Goal: Feedback & Contribution: Submit feedback/report problem

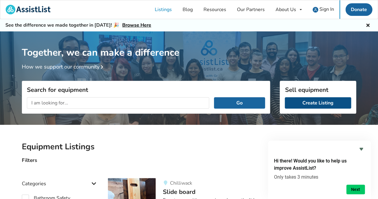
click at [308, 101] on link "Create Listing" at bounding box center [317, 102] width 66 height 11
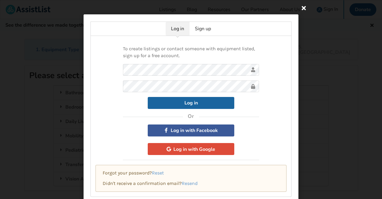
click at [304, 7] on icon at bounding box center [304, 7] width 11 height 11
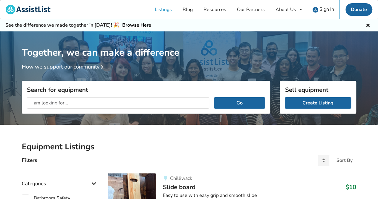
click at [282, 147] on h2 "Equipment Listings" at bounding box center [189, 146] width 334 height 10
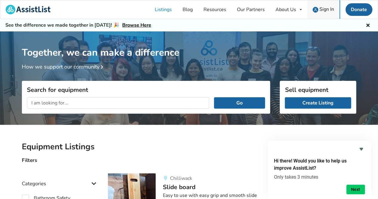
click at [325, 7] on span "Sign In" at bounding box center [326, 9] width 15 height 7
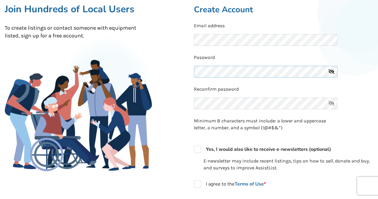
scroll to position [60, 0]
click at [203, 104] on div "Reconfirm password" at bounding box center [283, 98] width 179 height 27
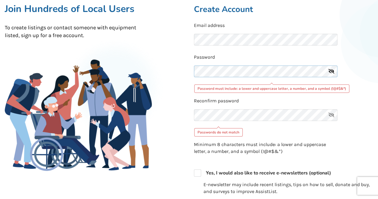
click at [185, 70] on div "Back to Home Already a member? Log in . Join Hundreds of Local Users To create …" at bounding box center [189, 141] width 378 height 324
click at [184, 71] on div "Back to Home Already a member? Log in . Join Hundreds of Local Users To create …" at bounding box center [189, 141] width 378 height 324
click at [330, 71] on icon at bounding box center [331, 71] width 12 height 12
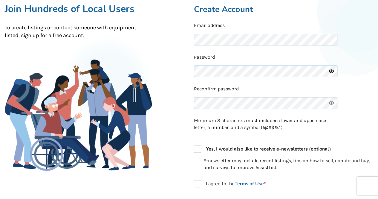
click at [182, 70] on div "Back to Home Already a member? Log in . Join Hundreds of Local Users To create …" at bounding box center [189, 129] width 378 height 300
click at [191, 102] on div "Already a member? Log in . Create Account Email address Password Reconfirm pass…" at bounding box center [283, 129] width 189 height 290
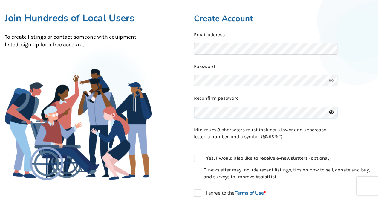
scroll to position [49, 0]
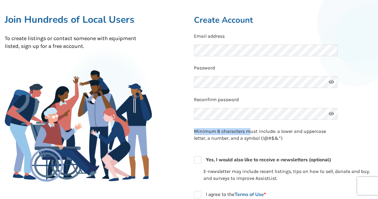
drag, startPoint x: 258, startPoint y: 129, endPoint x: 271, endPoint y: 90, distance: 41.3
click at [293, 95] on form "Email address Password Reconfirm password Minimum 8 characters must include: a …" at bounding box center [283, 130] width 179 height 194
click at [360, 110] on div "Reconfirm password" at bounding box center [283, 109] width 179 height 27
click at [332, 81] on icon at bounding box center [331, 82] width 12 height 12
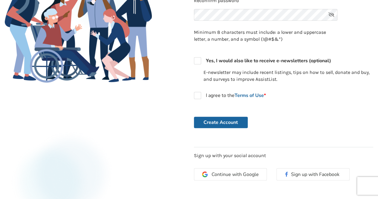
scroll to position [139, 0]
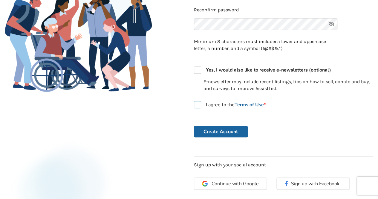
click at [196, 102] on label "I agree to the Terms of Use *" at bounding box center [230, 104] width 72 height 7
checkbox input "true"
drag, startPoint x: 208, startPoint y: 132, endPoint x: 213, endPoint y: 130, distance: 5.2
click at [208, 132] on button "Create Account" at bounding box center [221, 131] width 54 height 11
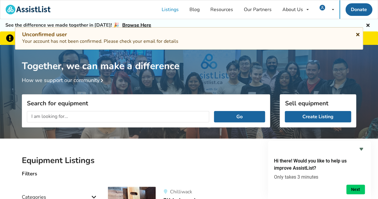
click at [358, 33] on icon at bounding box center [358, 33] width 6 height 5
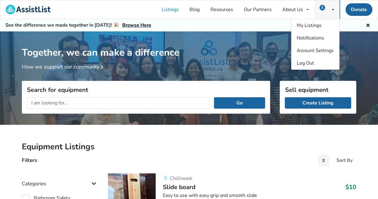
click at [333, 10] on icon at bounding box center [333, 10] width 2 height 4
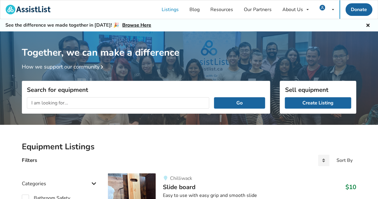
click at [260, 23] on div "See the difference we made together in 2024! 🎉 Browse Here" at bounding box center [189, 25] width 378 height 12
click at [305, 103] on link "Create Listing" at bounding box center [317, 102] width 66 height 11
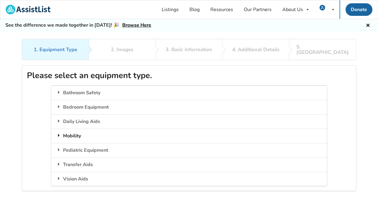
click at [73, 129] on div "Mobility" at bounding box center [188, 135] width 275 height 14
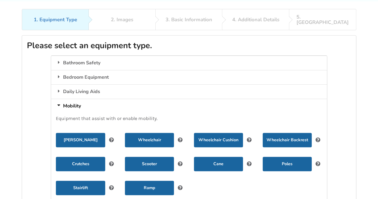
scroll to position [60, 0]
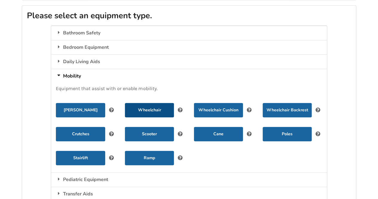
click at [145, 104] on button "Wheelchair" at bounding box center [149, 110] width 49 height 14
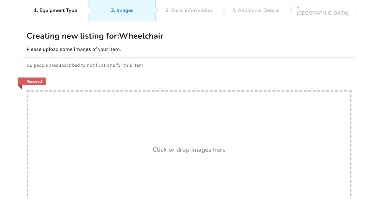
scroll to position [30, 0]
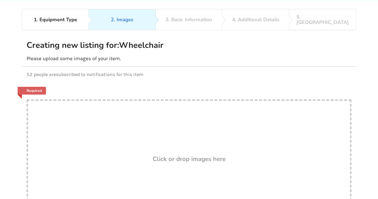
drag, startPoint x: 157, startPoint y: 133, endPoint x: 303, endPoint y: 130, distance: 146.6
click at [303, 130] on div "Drop here! Click or drop images here" at bounding box center [189, 158] width 324 height 119
click at [180, 155] on h3 "Click or drop images here" at bounding box center [189, 159] width 73 height 8
click at [276, 74] on div "52 people are subscribed to notifications for this item" at bounding box center [189, 74] width 334 height 15
click at [245, 40] on div "Creating new listing for: Wheelchair Please upload some images of your item." at bounding box center [189, 50] width 324 height 21
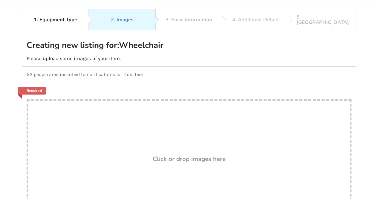
click at [316, 71] on p "52 people are subscribed to notifications for this item" at bounding box center [189, 74] width 324 height 6
click at [311, 82] on div "Required Drop here! Click or drop images here" at bounding box center [189, 152] width 334 height 141
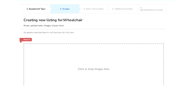
scroll to position [0, 0]
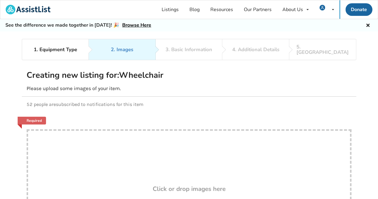
drag, startPoint x: 151, startPoint y: 164, endPoint x: 327, endPoint y: 62, distance: 203.3
click at [327, 65] on div "Creating new listing for: Wheelchair Please upload some images of your item." at bounding box center [189, 80] width 334 height 31
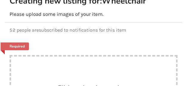
scroll to position [58, 0]
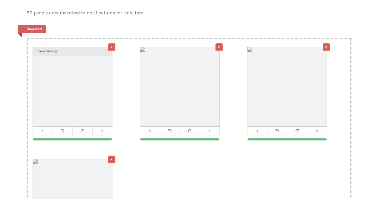
scroll to position [83, 0]
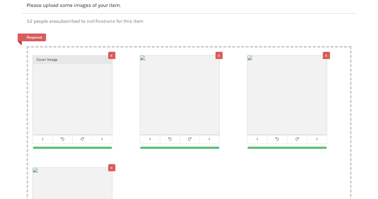
click at [326, 52] on div "x" at bounding box center [325, 55] width 7 height 7
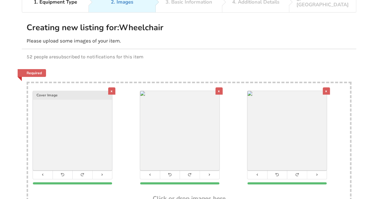
scroll to position [113, 0]
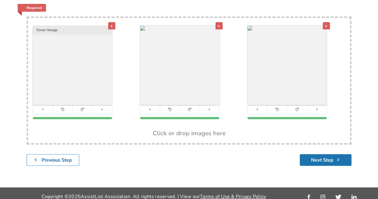
click at [323, 154] on button "Next Step" at bounding box center [325, 160] width 52 height 12
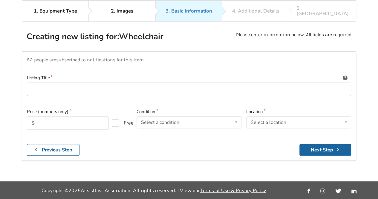
click at [33, 82] on input at bounding box center [189, 88] width 324 height 13
click at [36, 116] on input "text" at bounding box center [68, 122] width 82 height 13
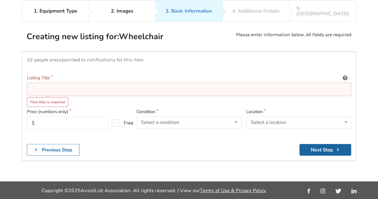
click at [35, 82] on input at bounding box center [189, 88] width 324 height 13
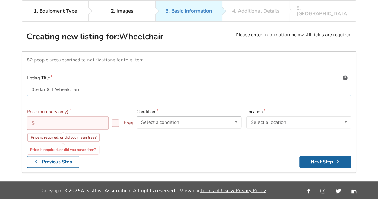
type input "Stellar GLT Wheelchair"
click at [236, 116] on icon at bounding box center [236, 121] width 9 height 11
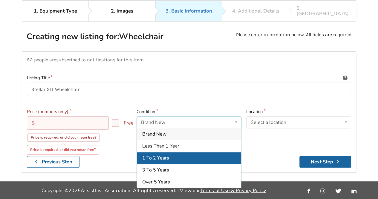
click at [163, 154] on span "1 To 2 Years" at bounding box center [155, 157] width 27 height 7
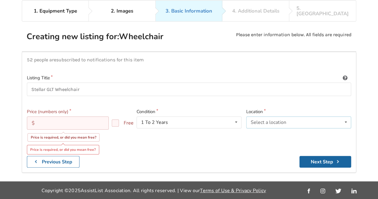
click at [348, 116] on icon at bounding box center [345, 121] width 9 height 11
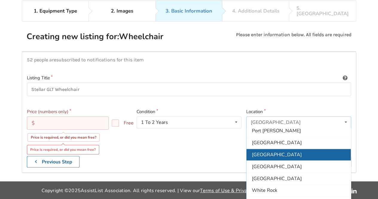
scroll to position [176, 0]
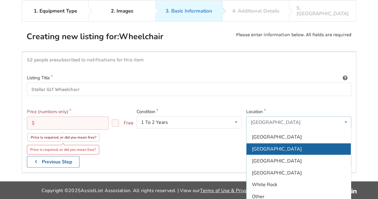
click at [261, 145] on span "[GEOGRAPHIC_DATA]" at bounding box center [277, 148] width 50 height 7
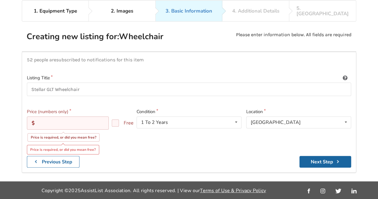
click at [38, 117] on input "text" at bounding box center [68, 122] width 82 height 13
click at [299, 156] on button "Next Step" at bounding box center [325, 162] width 52 height 12
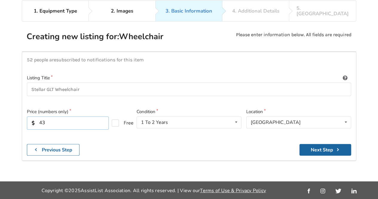
type input "4"
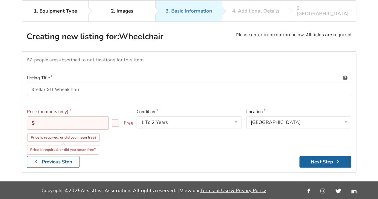
click at [299, 156] on button "Next Step" at bounding box center [325, 162] width 52 height 12
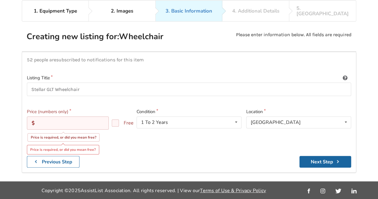
click at [299, 156] on button "Next Step" at bounding box center [325, 162] width 52 height 12
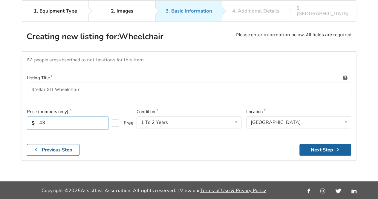
type input "4"
type input "3000"
click at [315, 144] on button "Next Step" at bounding box center [325, 150] width 52 height 12
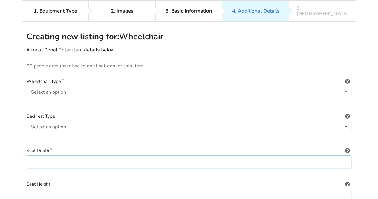
click at [35, 157] on input at bounding box center [189, 161] width 324 height 13
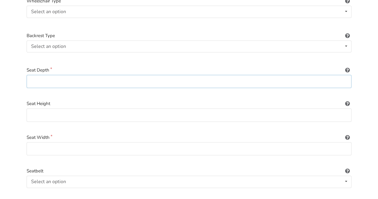
scroll to position [128, 0]
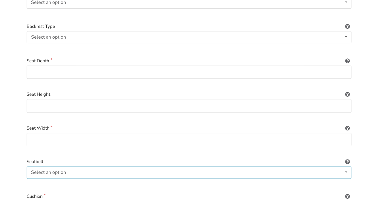
click at [346, 166] on icon at bounding box center [345, 171] width 9 height 11
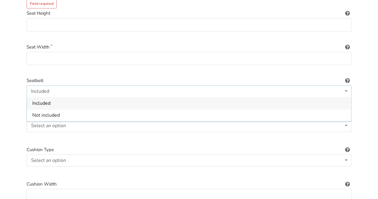
scroll to position [218, 0]
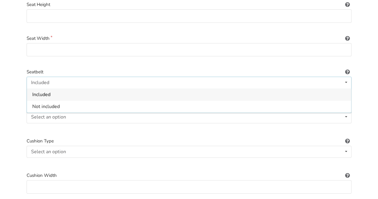
click at [41, 91] on span "Included" at bounding box center [41, 94] width 18 height 7
click at [344, 111] on icon at bounding box center [345, 116] width 9 height 11
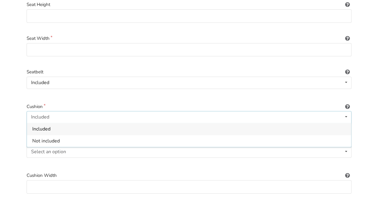
click at [42, 125] on span "Included" at bounding box center [41, 128] width 18 height 7
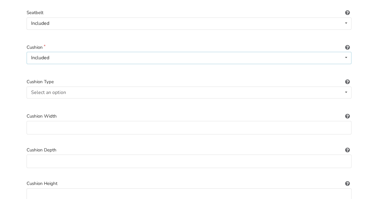
scroll to position [277, 0]
click at [346, 86] on icon at bounding box center [345, 91] width 9 height 11
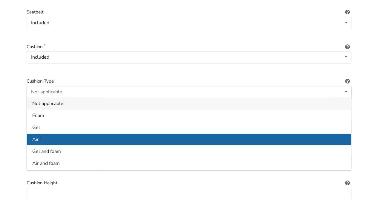
click at [35, 136] on span "Air" at bounding box center [35, 139] width 7 height 7
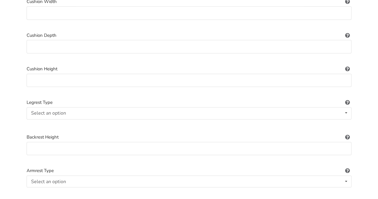
scroll to position [397, 0]
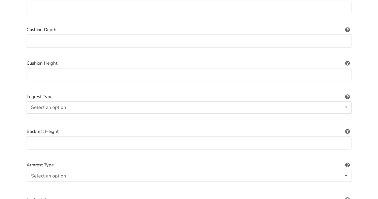
click at [346, 101] on icon at bounding box center [345, 106] width 9 height 11
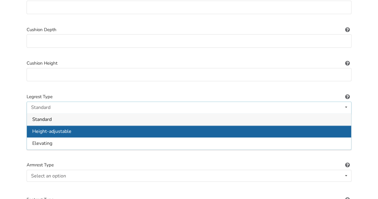
click at [47, 128] on span "Height-adjustable" at bounding box center [51, 131] width 39 height 7
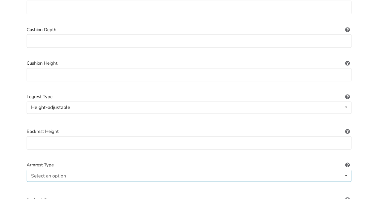
click at [346, 170] on icon at bounding box center [345, 175] width 9 height 11
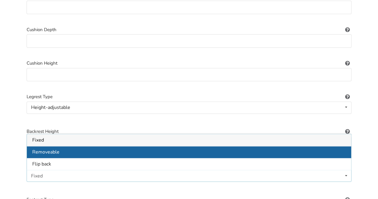
click at [50, 149] on span "Removeable" at bounding box center [45, 152] width 27 height 7
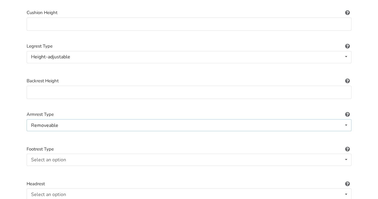
scroll to position [456, 0]
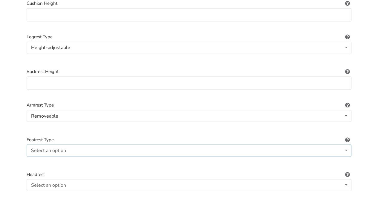
click at [346, 144] on icon at bounding box center [345, 149] width 9 height 11
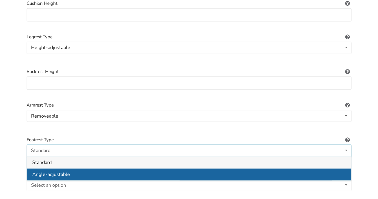
click at [59, 170] on span "Angle-adjustable" at bounding box center [51, 173] width 38 height 7
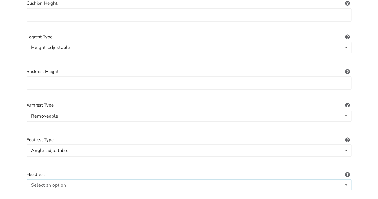
click at [346, 179] on icon at bounding box center [345, 184] width 9 height 11
click at [44, 158] on span "Included" at bounding box center [41, 161] width 18 height 7
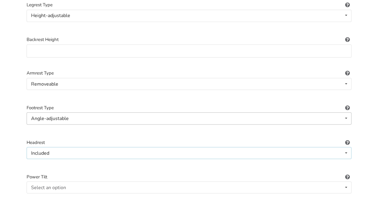
scroll to position [516, 0]
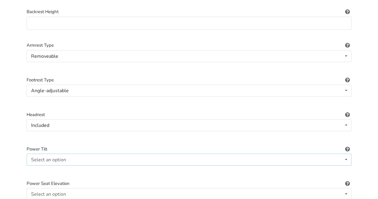
click at [344, 153] on icon at bounding box center [345, 158] width 9 height 11
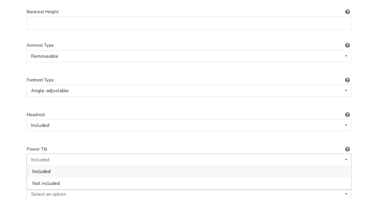
click at [116, 135] on div "Wheelchair Type Select an option Power/electric Manual Transport Tilt Backrest …" at bounding box center [189, 69] width 334 height 946
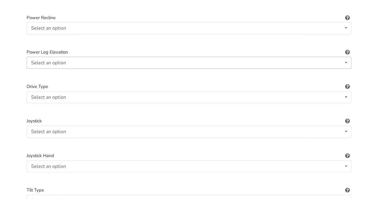
scroll to position [725, 0]
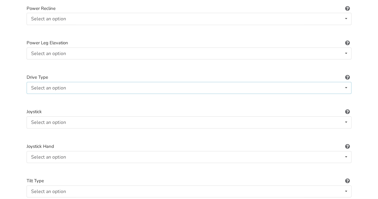
click at [344, 82] on icon at bounding box center [345, 87] width 9 height 11
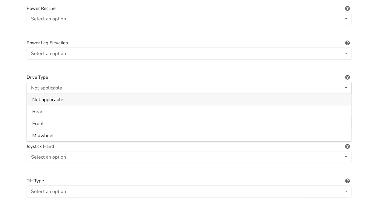
click at [345, 82] on icon at bounding box center [345, 87] width 9 height 11
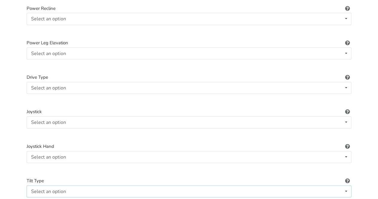
click at [347, 185] on icon at bounding box center [345, 190] width 9 height 11
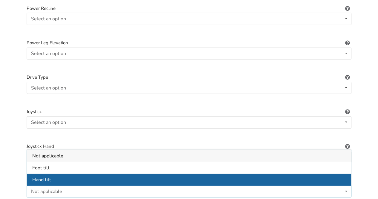
click at [40, 176] on span "Hand tilt" at bounding box center [41, 179] width 19 height 7
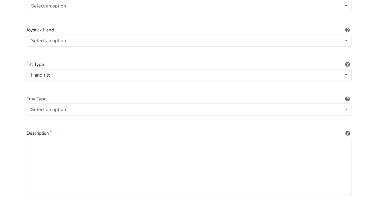
scroll to position [844, 0]
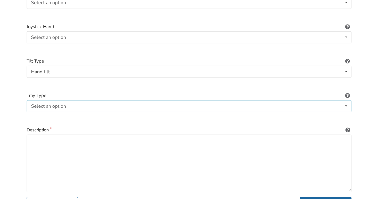
click at [347, 100] on icon at bounding box center [345, 105] width 9 height 11
click at [38, 115] on span "None" at bounding box center [38, 118] width 12 height 7
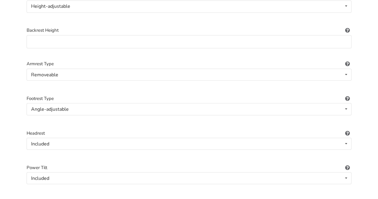
scroll to position [468, 0]
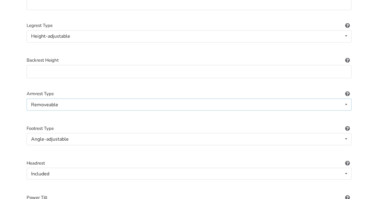
click at [347, 99] on icon at bounding box center [345, 104] width 9 height 11
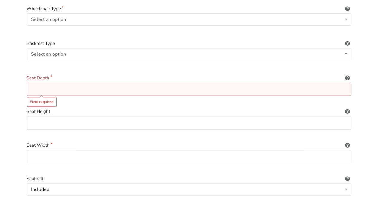
scroll to position [110, 0]
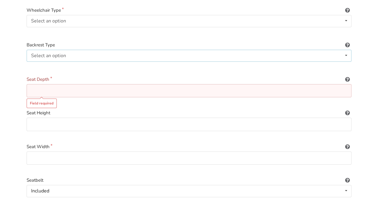
click at [346, 50] on icon at bounding box center [345, 55] width 9 height 11
click at [345, 15] on icon at bounding box center [345, 20] width 9 height 11
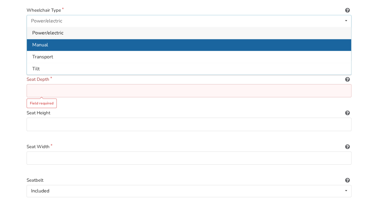
click at [52, 39] on div "Manual" at bounding box center [189, 45] width 324 height 12
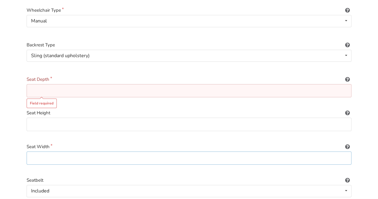
click at [31, 151] on input at bounding box center [189, 157] width 324 height 13
type input "18"
click at [34, 84] on input at bounding box center [189, 90] width 324 height 13
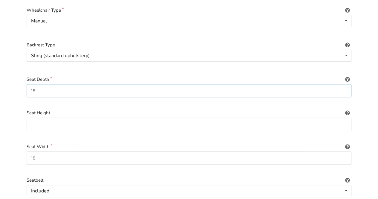
type input "18"
click at [34, 117] on input at bounding box center [189, 123] width 324 height 13
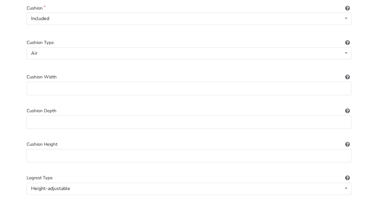
scroll to position [319, 0]
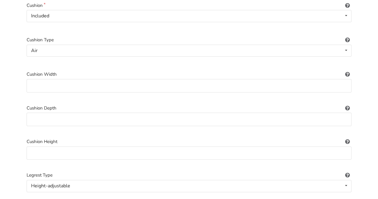
type input "4"
click at [34, 79] on input at bounding box center [189, 85] width 324 height 13
type input "18"
click at [32, 146] on input at bounding box center [189, 152] width 324 height 13
type input "1"
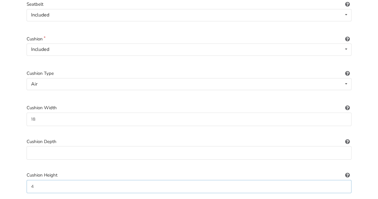
scroll to position [259, 0]
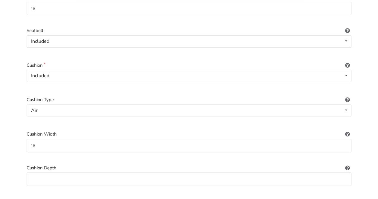
type input "4"
click at [35, 172] on input at bounding box center [189, 178] width 324 height 13
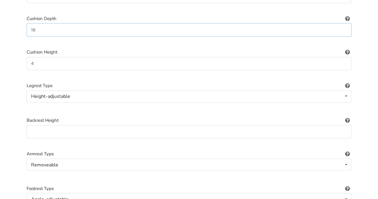
scroll to position [408, 0]
type input "18"
click at [36, 124] on input at bounding box center [189, 130] width 324 height 13
type input "18""
click at [34, 56] on input "4" at bounding box center [189, 62] width 324 height 13
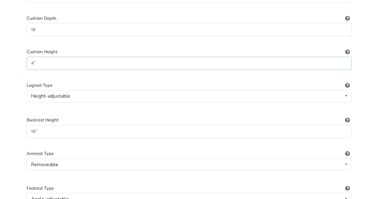
type input "4""
click at [36, 23] on input "18" at bounding box center [189, 29] width 324 height 13
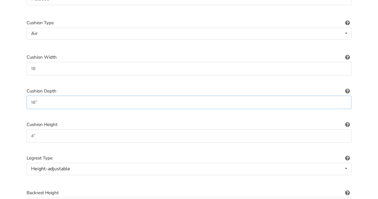
scroll to position [319, 0]
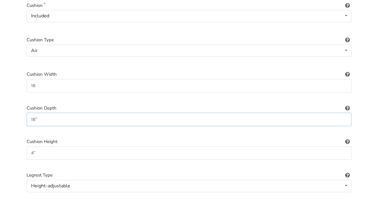
type input "18""
click at [36, 79] on input "18" at bounding box center [189, 85] width 324 height 13
type input "18""
click at [39, 44] on div "Air Not applicable Foam Gel Air Gel and foam Air and foam Captain's seat" at bounding box center [189, 50] width 324 height 12
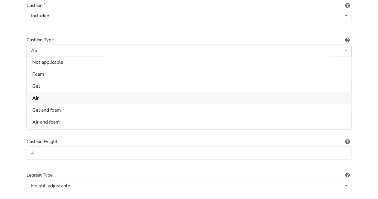
click at [81, 27] on div at bounding box center [189, 29] width 324 height 5
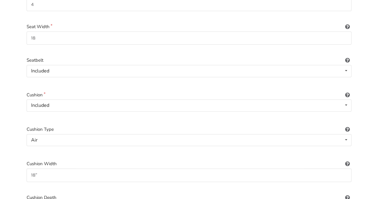
scroll to position [229, 0]
click at [36, 33] on input "18" at bounding box center [189, 38] width 324 height 13
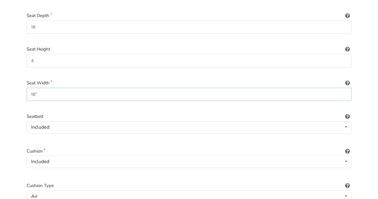
scroll to position [110, 0]
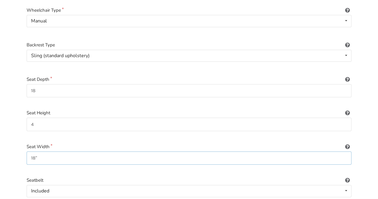
type input "18""
click at [35, 84] on input "18" at bounding box center [189, 90] width 324 height 13
type input "18""
click at [34, 117] on input "4" at bounding box center [189, 123] width 324 height 13
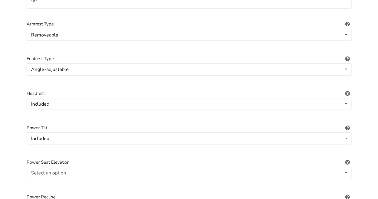
scroll to position [567, 0]
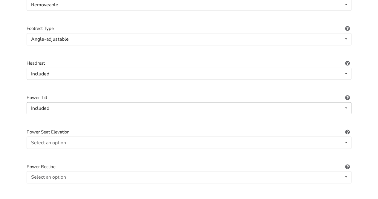
type input "4""
click at [346, 102] on icon at bounding box center [345, 107] width 9 height 11
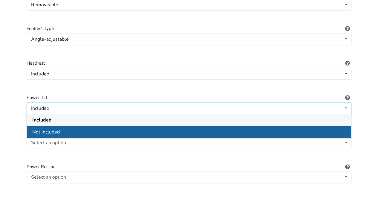
click at [48, 129] on span "Not included" at bounding box center [45, 132] width 27 height 7
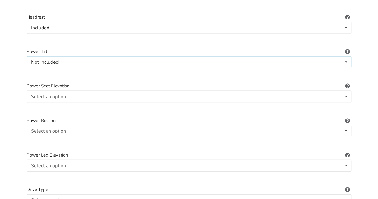
scroll to position [627, 0]
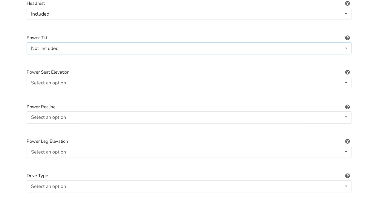
click at [346, 43] on icon at bounding box center [345, 48] width 9 height 11
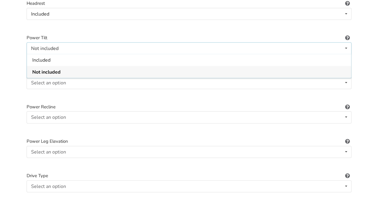
click at [38, 46] on div "Not included" at bounding box center [44, 48] width 27 height 5
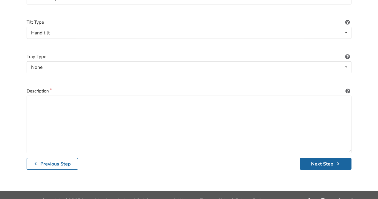
scroll to position [886, 0]
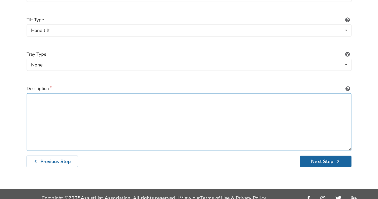
click at [30, 93] on textarea at bounding box center [189, 121] width 324 height 57
type textarea "Lightweight"
drag, startPoint x: 59, startPoint y: 92, endPoint x: 27, endPoint y: 93, distance: 31.9
click at [27, 93] on textarea "Lightweight" at bounding box center [189, 121] width 324 height 57
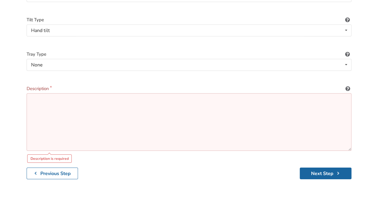
paste textarea "Lightweight Stellar GLT Aluminum Frame tilting wheelchair complete with many up…"
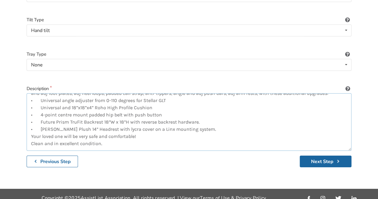
scroll to position [0, 0]
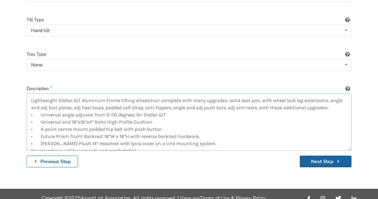
drag, startPoint x: 284, startPoint y: 100, endPoint x: 260, endPoint y: 101, distance: 23.3
click at [260, 101] on textarea "Lightweight Stellar GLT Aluminum Frame tilting wheelchair complete with many up…" at bounding box center [189, 121] width 324 height 57
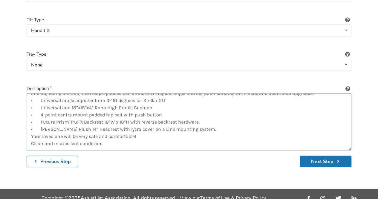
type textarea "Lightweight Stellar GLT Aluminum Frame tilting wheelchair complete with many up…"
click at [307, 155] on button "Next Step" at bounding box center [325, 161] width 52 height 12
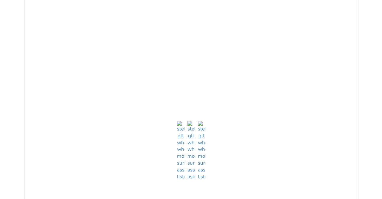
scroll to position [209, 0]
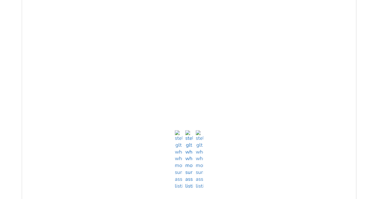
click at [188, 177] on img at bounding box center [188, 159] width 7 height 59
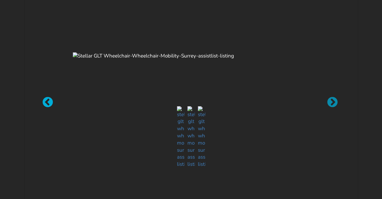
click at [44, 101] on div at bounding box center [45, 99] width 6 height 6
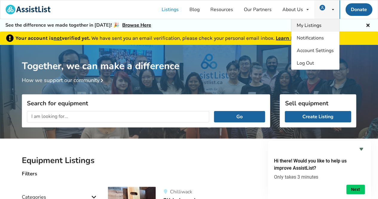
click at [310, 20] on link "My Listings" at bounding box center [315, 25] width 48 height 13
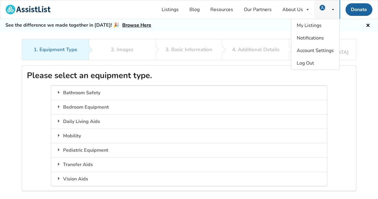
click at [333, 9] on icon at bounding box center [333, 10] width 2 height 4
click at [207, 27] on div "See the difference we made together in 2024! 🎉 Browse Here" at bounding box center [189, 25] width 378 height 12
click at [171, 9] on link "Listings" at bounding box center [170, 9] width 28 height 19
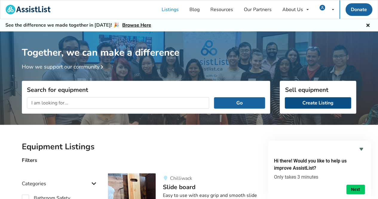
click at [294, 98] on link "Create Listing" at bounding box center [317, 102] width 66 height 11
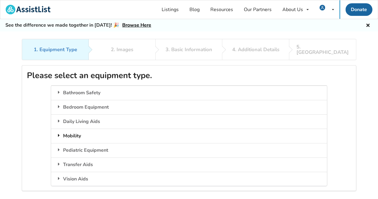
click at [77, 128] on div "Mobility" at bounding box center [188, 135] width 275 height 14
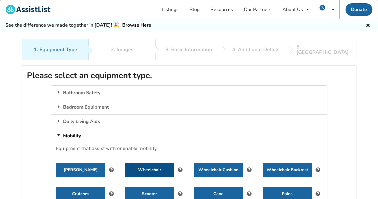
click at [151, 162] on button "Wheelchair" at bounding box center [149, 169] width 49 height 14
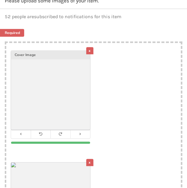
scroll to position [90, 0]
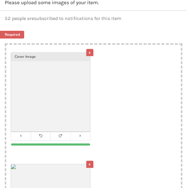
click at [90, 52] on div "x" at bounding box center [89, 52] width 7 height 7
click at [88, 52] on div "x" at bounding box center [89, 52] width 7 height 7
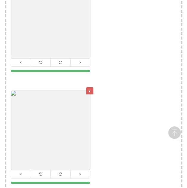
scroll to position [388, 0]
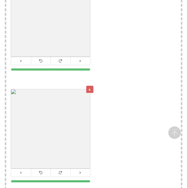
click at [89, 88] on div "x" at bounding box center [89, 89] width 7 height 7
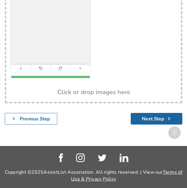
scroll to position [385, 0]
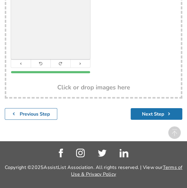
click at [159, 113] on button "Next Step" at bounding box center [157, 114] width 52 height 12
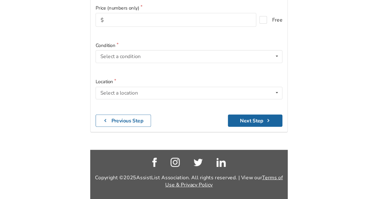
scroll to position [39, 0]
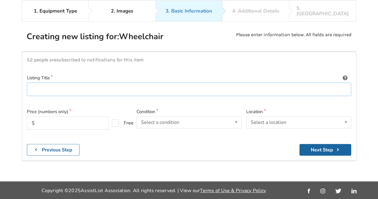
click at [40, 82] on input at bounding box center [189, 88] width 324 height 13
click at [57, 82] on input "Stellar GLT tilting" at bounding box center [189, 88] width 324 height 13
click at [71, 84] on input "Stellar GLT Tilting" at bounding box center [189, 88] width 324 height 13
type input "Stellar GLT Tilting Wheelchair"
click at [37, 116] on input "text" at bounding box center [68, 122] width 82 height 13
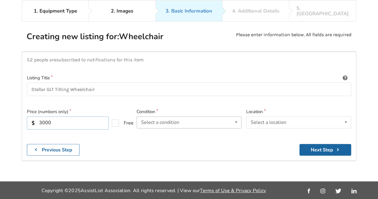
type input "3000"
click at [236, 116] on icon at bounding box center [236, 121] width 9 height 11
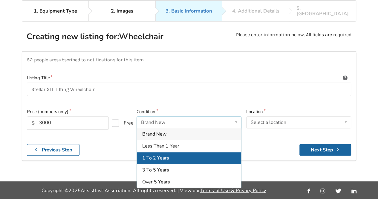
click at [153, 154] on span "1 To 2 Years" at bounding box center [155, 157] width 27 height 7
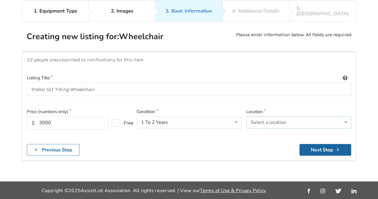
click at [349, 116] on icon at bounding box center [345, 121] width 9 height 11
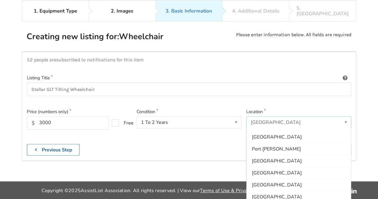
scroll to position [153, 0]
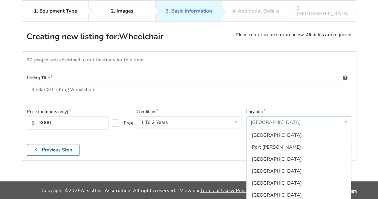
click at [262, 167] on span "[GEOGRAPHIC_DATA]" at bounding box center [277, 170] width 50 height 7
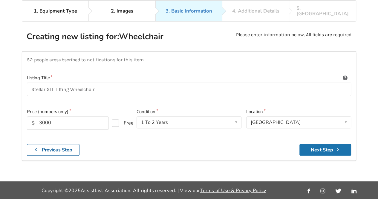
click at [311, 144] on button "Next Step" at bounding box center [325, 150] width 52 height 12
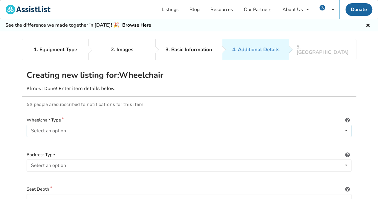
click at [345, 125] on icon at bounding box center [345, 130] width 9 height 11
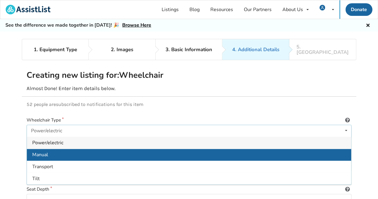
click at [48, 148] on div "Manual" at bounding box center [189, 154] width 324 height 12
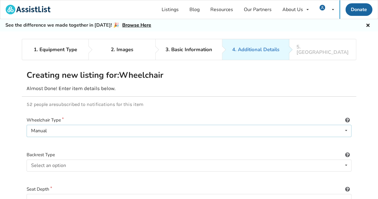
click at [347, 125] on icon at bounding box center [345, 130] width 9 height 11
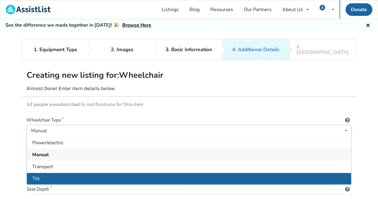
click at [35, 175] on span "Tilt" at bounding box center [35, 178] width 7 height 7
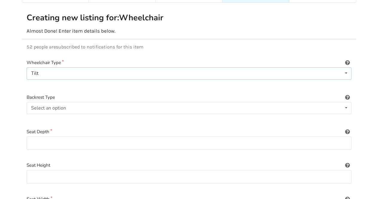
scroll to position [60, 0]
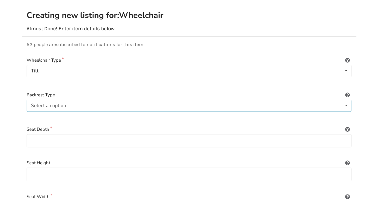
click at [345, 100] on icon at bounding box center [345, 105] width 9 height 11
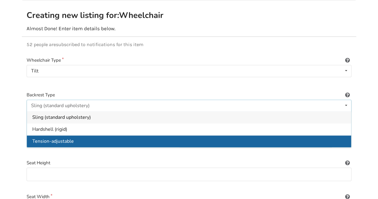
click at [42, 138] on span "Tension-adjustable" at bounding box center [52, 141] width 41 height 7
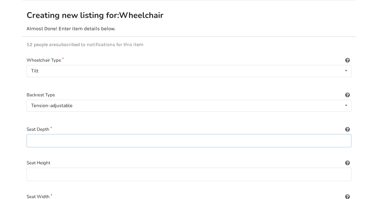
click at [37, 135] on input at bounding box center [189, 140] width 324 height 13
type input "18""
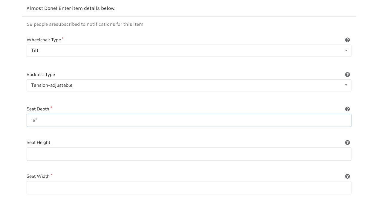
scroll to position [119, 0]
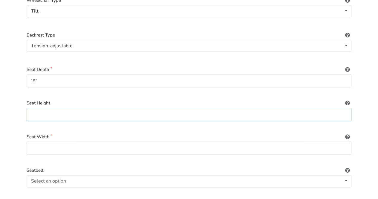
click at [33, 108] on input at bounding box center [189, 113] width 324 height 13
type input "4""
click at [29, 143] on input at bounding box center [189, 147] width 324 height 13
type input "18""
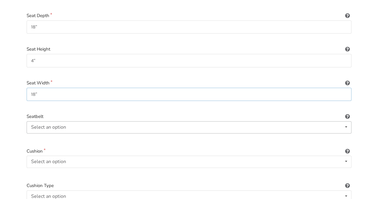
scroll to position [179, 0]
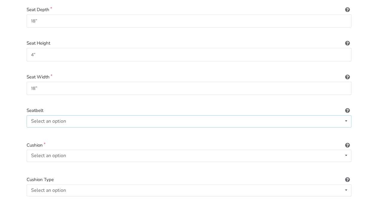
click at [345, 115] on icon at bounding box center [345, 120] width 9 height 11
click at [37, 130] on span "Included" at bounding box center [41, 133] width 18 height 7
click at [346, 150] on icon at bounding box center [345, 155] width 9 height 11
click at [41, 164] on span "Included" at bounding box center [41, 167] width 18 height 7
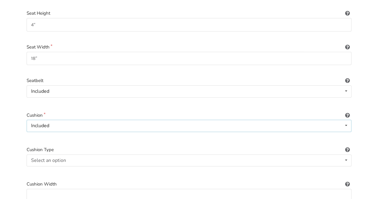
scroll to position [239, 0]
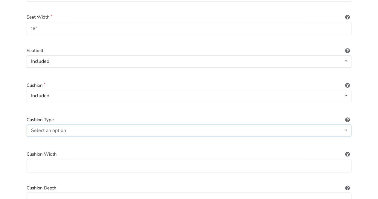
click at [345, 124] on icon at bounding box center [345, 129] width 9 height 11
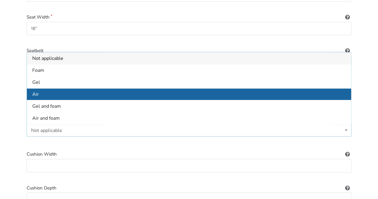
click at [36, 91] on span "Air" at bounding box center [35, 94] width 7 height 7
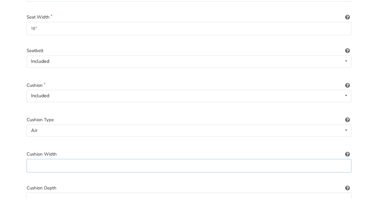
click at [33, 159] on input at bounding box center [189, 165] width 324 height 13
type input "18""
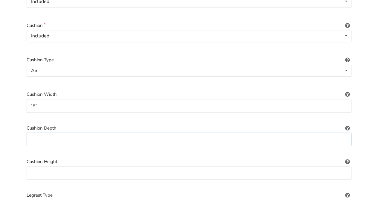
drag, startPoint x: 34, startPoint y: 133, endPoint x: 38, endPoint y: 133, distance: 3.9
click at [34, 133] on input at bounding box center [189, 138] width 324 height 13
type input "18""
click at [36, 166] on input at bounding box center [189, 172] width 324 height 13
type input "4""
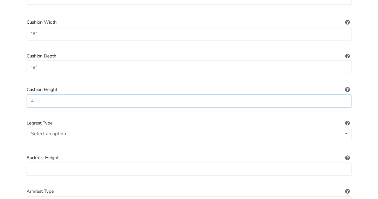
scroll to position [358, 0]
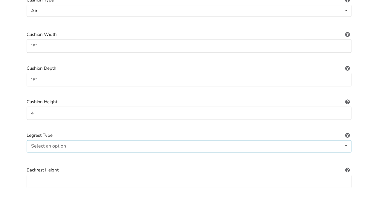
click at [346, 140] on icon at bounding box center [345, 145] width 9 height 11
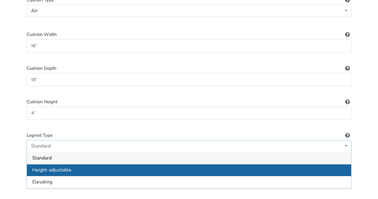
click at [47, 166] on span "Height-adjustable" at bounding box center [51, 169] width 39 height 7
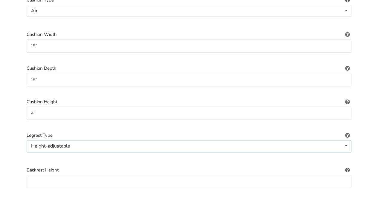
scroll to position [388, 0]
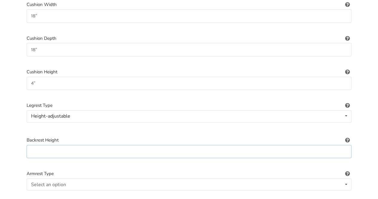
click at [41, 144] on input at bounding box center [189, 150] width 324 height 13
type input "18""
click at [346, 178] on icon at bounding box center [345, 183] width 9 height 11
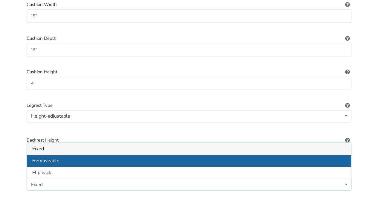
click at [42, 157] on span "Removeable" at bounding box center [45, 160] width 27 height 7
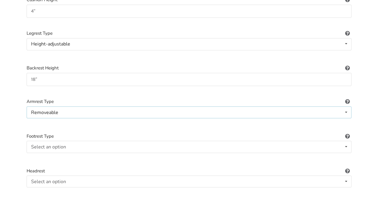
scroll to position [478, 0]
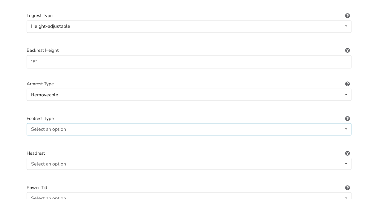
click at [346, 123] on icon at bounding box center [345, 128] width 9 height 11
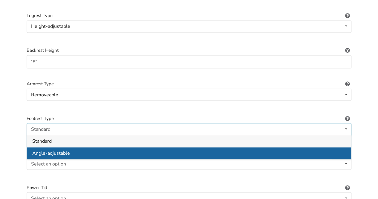
click at [38, 149] on span "Angle-adjustable" at bounding box center [51, 152] width 38 height 7
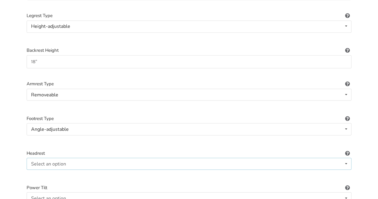
click at [347, 158] on icon at bounding box center [345, 163] width 9 height 11
click at [42, 172] on span "Included" at bounding box center [41, 175] width 18 height 7
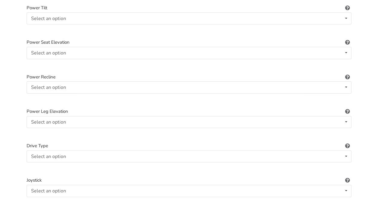
scroll to position [687, 0]
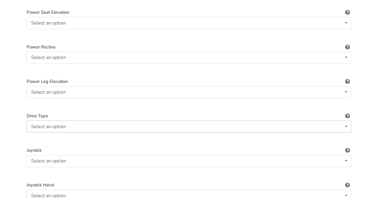
click at [348, 121] on icon at bounding box center [345, 126] width 9 height 11
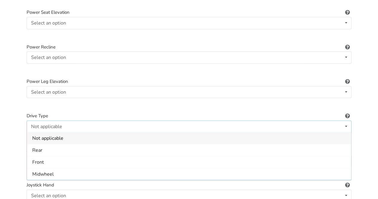
click at [348, 121] on icon at bounding box center [345, 126] width 9 height 11
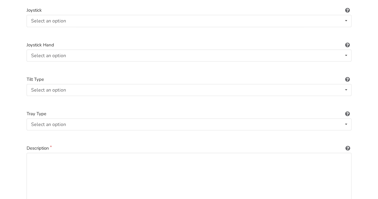
scroll to position [836, 0]
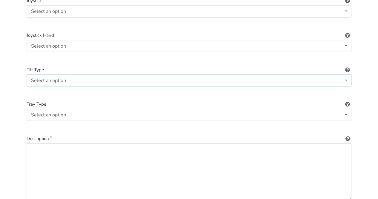
click at [346, 75] on icon at bounding box center [345, 80] width 9 height 11
click at [346, 109] on icon at bounding box center [345, 114] width 9 height 11
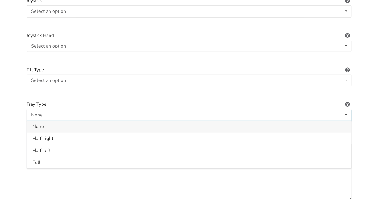
click at [36, 123] on span "None" at bounding box center [38, 126] width 12 height 7
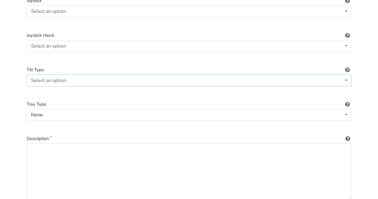
click at [347, 75] on icon at bounding box center [345, 80] width 9 height 11
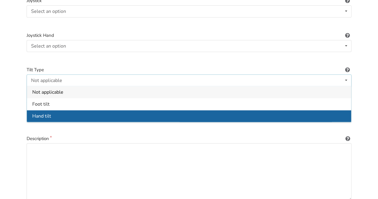
click at [39, 113] on span "Hand tilt" at bounding box center [41, 116] width 19 height 7
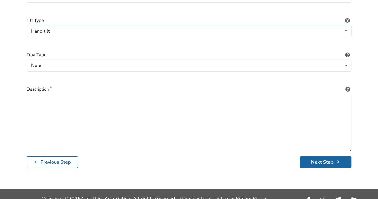
scroll to position [886, 0]
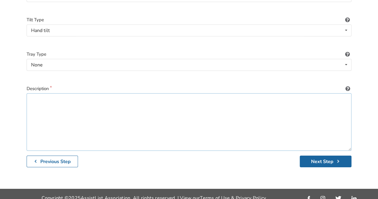
click at [31, 93] on textarea at bounding box center [189, 121] width 324 height 57
paste textarea "Stellar GLT Manual Wheelchair Lightweight Stellar GLT Aluminum Frame tilting wh…"
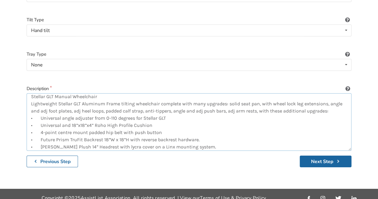
scroll to position [0, 0]
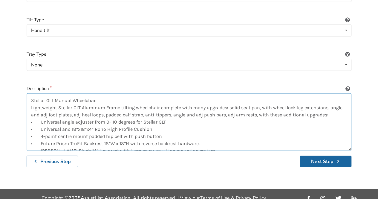
click at [73, 93] on textarea "Stellar GLT Manual Wheelchair Lightweight Stellar GLT Aluminum Frame tilting wh…" at bounding box center [189, 121] width 324 height 57
drag, startPoint x: 73, startPoint y: 92, endPoint x: 56, endPoint y: 92, distance: 17.0
click at [56, 93] on textarea "Stellar GLT Manual Tilting Wheelchair Lightweight Stellar GLT Aluminum Frame ti…" at bounding box center [189, 121] width 324 height 57
click at [328, 100] on textarea "Stellar GLT Tilting Wheelchair Lightweight Stellar GLT Aluminum Frame tilting w…" at bounding box center [189, 121] width 324 height 57
click at [340, 116] on textarea "Stellar GLT Tilting Wheelchair Lightweight Stellar GLT Aluminum Frame tilting w…" at bounding box center [189, 121] width 324 height 57
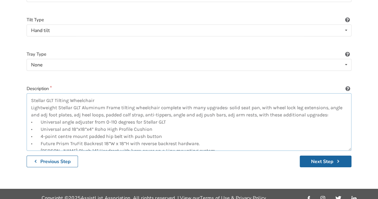
click at [170, 113] on textarea "Stellar GLT Tilting Wheelchair Lightweight Stellar GLT Aluminum Frame tilting w…" at bounding box center [189, 121] width 324 height 57
click at [135, 101] on textarea "Stellar GLT Tilting Wheelchair Lightweight Stellar GLT Aluminum Frame tilting w…" at bounding box center [189, 121] width 324 height 57
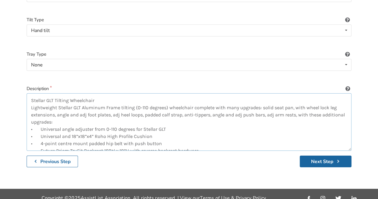
drag, startPoint x: 157, startPoint y: 121, endPoint x: 39, endPoint y: 119, distance: 118.2
click at [39, 119] on textarea "Stellar GLT Tilting Wheelchair Lightweight Stellar GLT Aluminum Frame tilting (…" at bounding box center [189, 121] width 324 height 57
click at [166, 127] on textarea "Stellar GLT Tilting Wheelchair Lightweight Stellar GLT Aluminum Frame tilting (…" at bounding box center [189, 121] width 324 height 57
click at [41, 121] on textarea "Stellar GLT Tilting Wheelchair Lightweight Stellar GLT Aluminum Frame tilting (…" at bounding box center [189, 121] width 324 height 57
drag, startPoint x: 71, startPoint y: 120, endPoint x: 39, endPoint y: 122, distance: 32.0
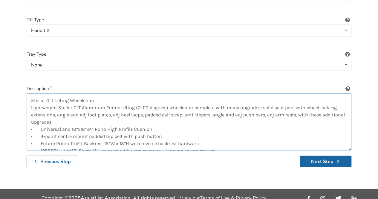
click at [39, 122] on textarea "Stellar GLT Tilting Wheelchair Lightweight Stellar GLT Aluminum Frame tilting (…" at bounding box center [189, 121] width 324 height 57
click at [102, 121] on textarea "Stellar GLT Tilting Wheelchair Lightweight Stellar GLT Aluminum Frame tilting (…" at bounding box center [189, 121] width 324 height 57
click at [177, 123] on textarea "Stellar GLT Tilting Wheelchair Lightweight Stellar GLT Aluminum Frame tilting (…" at bounding box center [189, 121] width 324 height 57
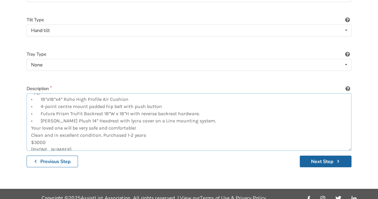
scroll to position [50, 0]
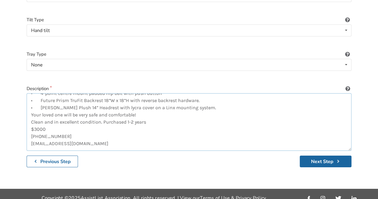
drag, startPoint x: 140, startPoint y: 108, endPoint x: 103, endPoint y: 107, distance: 37.0
click at [103, 107] on textarea "Stellar GLT Tilting Wheelchair Lightweight Stellar GLT Aluminum Frame tilting (…" at bounding box center [189, 121] width 324 height 57
drag, startPoint x: 46, startPoint y: 113, endPoint x: 26, endPoint y: 113, distance: 19.4
drag, startPoint x: 87, startPoint y: 128, endPoint x: 31, endPoint y: 114, distance: 58.0
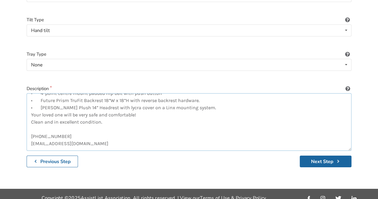
click at [31, 114] on textarea "Stellar GLT Tilting Wheelchair Lightweight Stellar GLT Aluminum Frame tilting (…" at bounding box center [189, 121] width 324 height 57
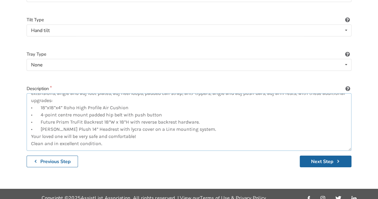
scroll to position [36, 0]
click at [30, 121] on textarea "Stellar GLT Tilting Wheelchair Lightweight Stellar GLT Aluminum Frame tilting (…" at bounding box center [189, 121] width 324 height 57
type textarea "Stellar GLT Tilting Wheelchair Lightweight Stellar GLT Aluminum Frame tilting (…"
click at [317, 155] on button "Next Step" at bounding box center [325, 161] width 52 height 12
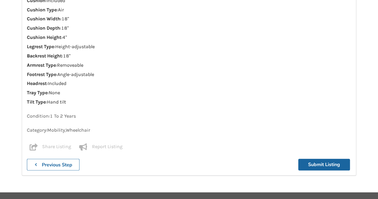
scroll to position [773, 0]
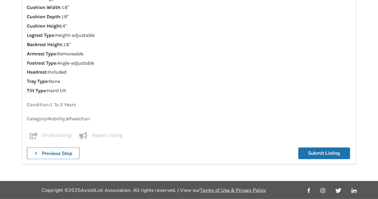
click at [309, 152] on button "Submit Listing" at bounding box center [324, 153] width 52 height 12
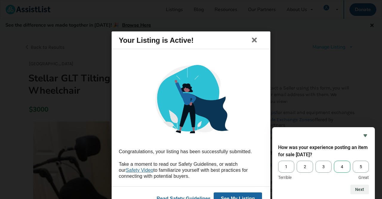
click at [342, 164] on span "4" at bounding box center [342, 166] width 16 height 12
click at [334, 160] on input "4" at bounding box center [334, 160] width 0 height 0
click at [362, 189] on button "Next" at bounding box center [359, 189] width 19 height 10
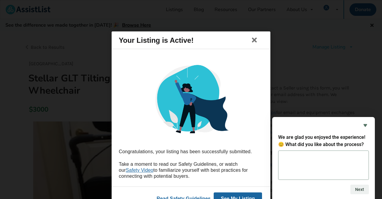
drag, startPoint x: 332, startPoint y: 102, endPoint x: 308, endPoint y: 85, distance: 29.8
click at [331, 99] on div "Your Listing is Active! Congratulations, your listing has been successfully sub…" at bounding box center [191, 99] width 382 height 199
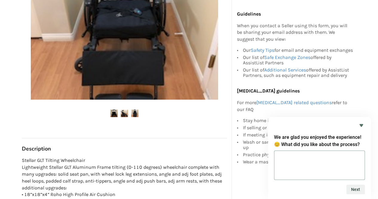
scroll to position [119, 0]
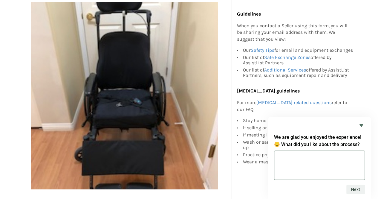
click at [195, 98] on img at bounding box center [124, 95] width 187 height 187
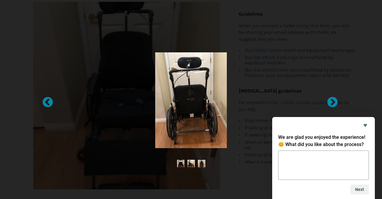
click at [124, 145] on div at bounding box center [191, 100] width 236 height 96
click at [48, 101] on div at bounding box center [45, 99] width 6 height 6
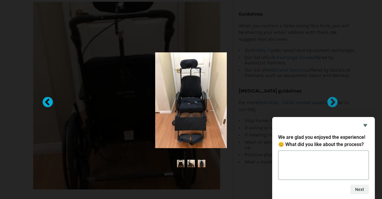
click at [47, 99] on div at bounding box center [45, 99] width 6 height 6
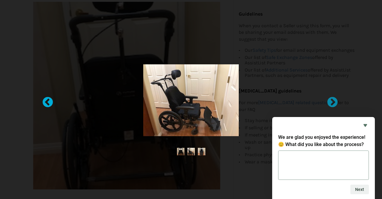
click at [47, 99] on div at bounding box center [45, 99] width 6 height 6
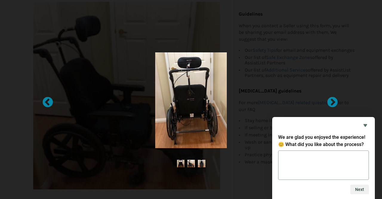
click at [209, 23] on div at bounding box center [191, 99] width 382 height 199
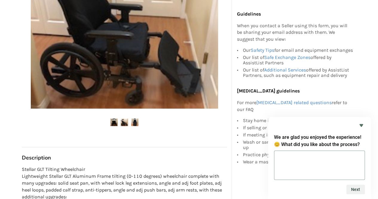
scroll to position [209, 0]
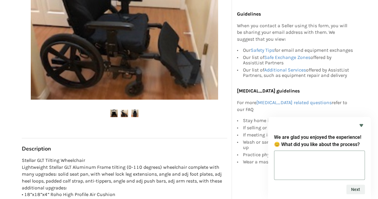
click at [137, 111] on img at bounding box center [134, 112] width 7 height 7
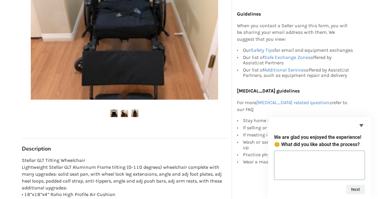
scroll to position [239, 0]
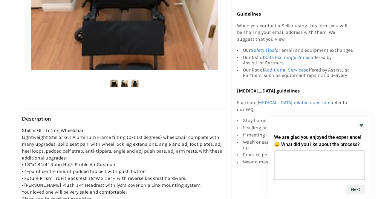
click at [113, 85] on img at bounding box center [113, 82] width 7 height 7
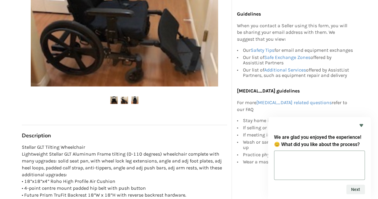
scroll to position [209, 0]
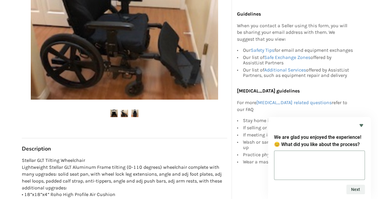
click at [123, 112] on img at bounding box center [124, 112] width 7 height 7
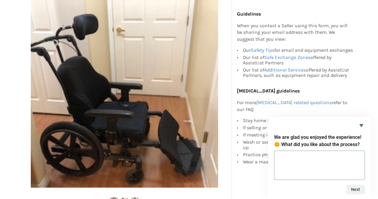
scroll to position [0, 0]
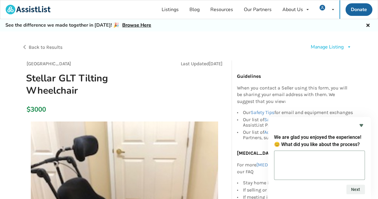
click at [252, 44] on div "Manage Listing Edit listing Renew listing Mark as Sold Delete listing" at bounding box center [272, 47] width 167 height 17
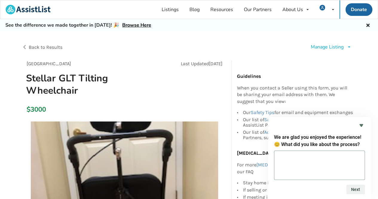
click at [32, 46] on span "Back to Results" at bounding box center [46, 47] width 34 height 6
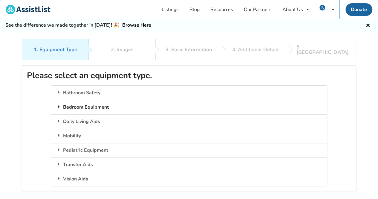
click at [77, 100] on div "Bedroom Equipment" at bounding box center [188, 107] width 275 height 14
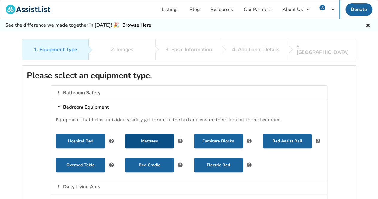
click at [143, 135] on button "Mattress" at bounding box center [149, 141] width 49 height 14
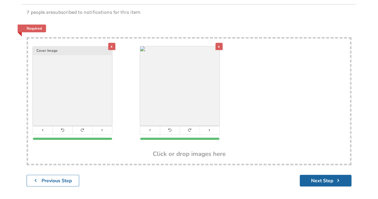
scroll to position [113, 0]
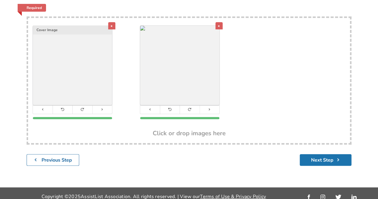
click at [317, 154] on button "Next Step" at bounding box center [325, 160] width 52 height 12
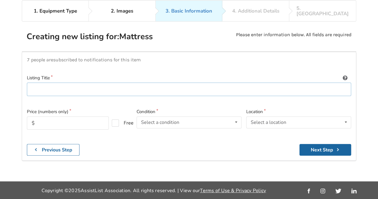
click at [30, 83] on input at bounding box center [189, 88] width 324 height 13
type input "LTC 9000 Mattress with ROHO sections"
click at [49, 116] on input "text" at bounding box center [68, 122] width 82 height 13
type input "2200"
click at [236, 116] on icon at bounding box center [236, 121] width 9 height 11
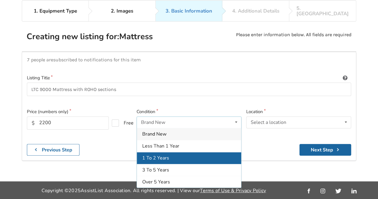
click at [149, 154] on span "1 To 2 Years" at bounding box center [155, 157] width 27 height 7
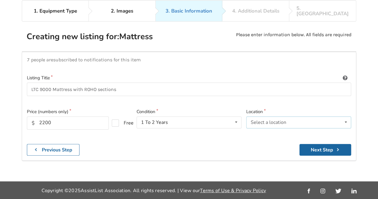
click at [347, 117] on icon at bounding box center [345, 121] width 9 height 11
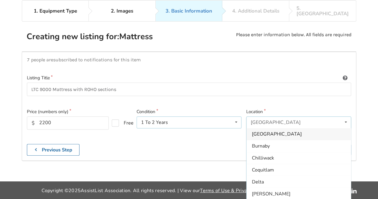
click at [237, 116] on icon at bounding box center [236, 121] width 9 height 11
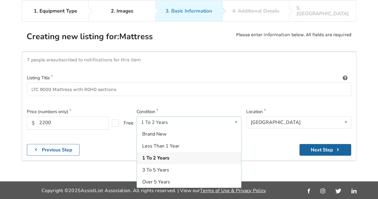
drag, startPoint x: 150, startPoint y: 148, endPoint x: 195, endPoint y: 141, distance: 45.3
click at [151, 152] on div "1 To 2 Years" at bounding box center [189, 158] width 104 height 12
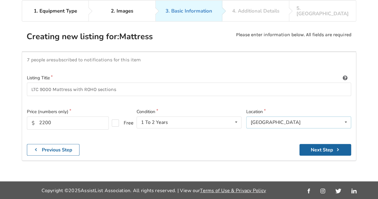
click at [346, 116] on icon at bounding box center [345, 121] width 9 height 11
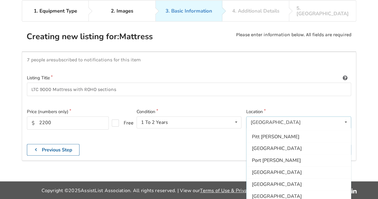
scroll to position [176, 0]
drag, startPoint x: 257, startPoint y: 140, endPoint x: 252, endPoint y: 139, distance: 5.3
click at [257, 145] on span "[GEOGRAPHIC_DATA]" at bounding box center [277, 148] width 50 height 7
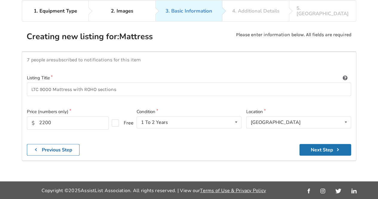
click at [315, 144] on button "Next Step" at bounding box center [325, 150] width 52 height 12
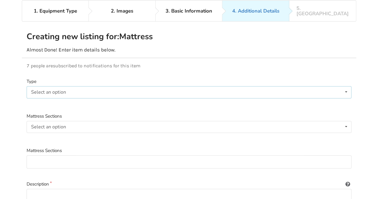
click at [346, 86] on icon at bounding box center [345, 91] width 9 height 11
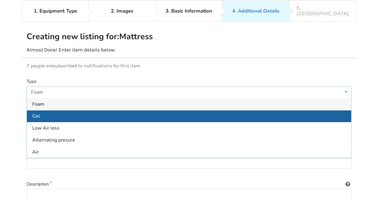
click at [38, 113] on span "Gel" at bounding box center [36, 116] width 8 height 7
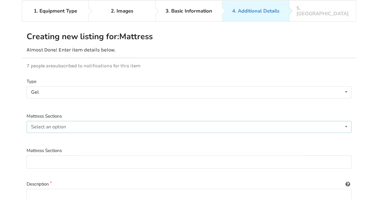
click at [37, 124] on div "Select an option" at bounding box center [48, 126] width 35 height 5
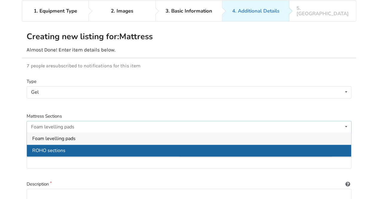
click at [51, 147] on span "ROHO sections" at bounding box center [48, 150] width 33 height 7
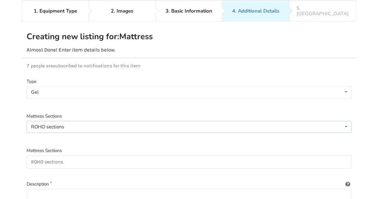
click at [59, 124] on div "ROHO sections" at bounding box center [47, 126] width 33 height 5
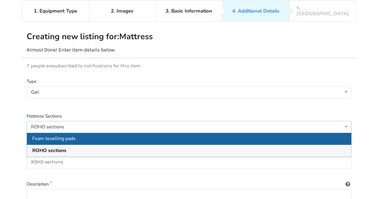
click at [40, 135] on span "Foam levelling pads" at bounding box center [53, 138] width 43 height 7
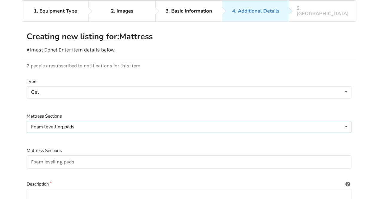
click at [347, 121] on icon at bounding box center [345, 126] width 9 height 11
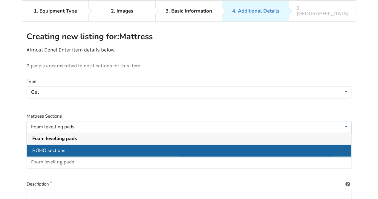
click at [47, 147] on span "ROHO sections" at bounding box center [48, 150] width 33 height 7
type input "ROHO sections"
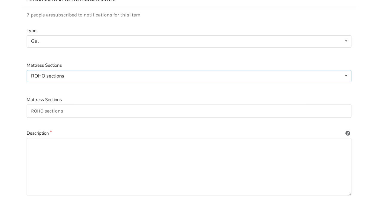
scroll to position [98, 0]
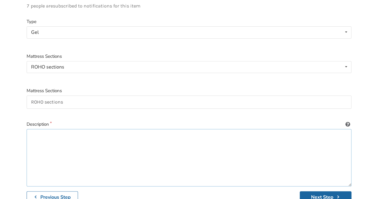
click at [31, 129] on textarea at bounding box center [189, 157] width 324 height 57
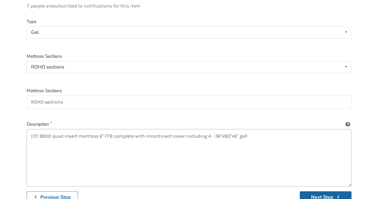
drag, startPoint x: 257, startPoint y: 149, endPoint x: 234, endPoint y: 116, distance: 39.7
click at [255, 146] on textarea "LTC 9000 quad insert mattress 6" FTB complete with incontinent cover including …" at bounding box center [189, 157] width 324 height 57
click at [247, 129] on textarea "LTC 9000 quad insert mattress 6" FTB complete with incontinent cover including …" at bounding box center [189, 157] width 324 height 57
click at [106, 158] on textarea "LTC 9000 quad insert mattress 6" FTB complete with incontinent cover including …" at bounding box center [189, 157] width 324 height 57
click at [50, 129] on textarea "LTC 9000 quad insert mattress 6" FTB complete with incontinent cover including …" at bounding box center [189, 157] width 324 height 57
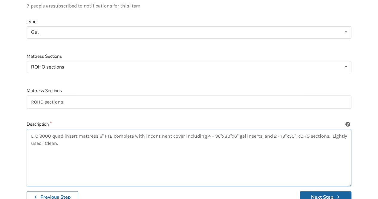
click at [64, 138] on textarea "LTC 9000 quad insert mattress 6" FTB complete with incontinent cover including …" at bounding box center [189, 157] width 324 height 57
paste textarea "Our versatile design allows for multiple configurations to meet specific patien…"
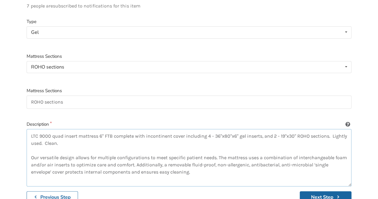
drag, startPoint x: 30, startPoint y: 128, endPoint x: 41, endPoint y: 130, distance: 11.4
click at [30, 129] on textarea "LTC 9000 quad insert mattress 6" FTB complete with incontinent cover including …" at bounding box center [189, 157] width 324 height 57
drag, startPoint x: 74, startPoint y: 137, endPoint x: 26, endPoint y: 136, distance: 48.4
click at [26, 136] on div "Type Gel Foam Gel Low Air loss Alternating presure Air Mattress Sections ROHO s…" at bounding box center [189, 110] width 334 height 194
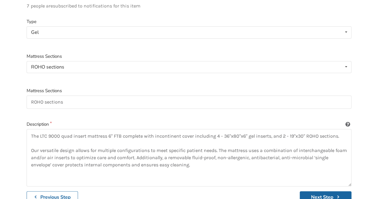
click at [259, 77] on div at bounding box center [189, 79] width 324 height 5
click at [37, 169] on textarea "The LTC 9000 quad insert mattress 6" FTB complete with incontinent cover includ…" at bounding box center [189, 157] width 324 height 57
paste textarea "Lightly used. Clean."
drag, startPoint x: 38, startPoint y: 143, endPoint x: 28, endPoint y: 142, distance: 10.2
click at [28, 142] on textarea "The LTC 9000 quad insert mattress 6" FTB complete with incontinent cover includ…" at bounding box center [189, 157] width 324 height 57
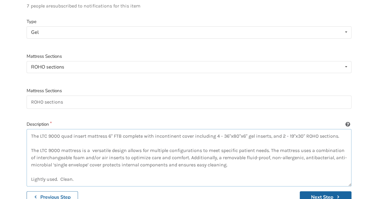
click at [233, 159] on textarea "The LTC 9000 quad insert mattress 6" FTB complete with incontinent cover includ…" at bounding box center [189, 157] width 324 height 57
drag, startPoint x: 341, startPoint y: 130, endPoint x: 21, endPoint y: 125, distance: 319.4
click at [21, 125] on div "1. Equipment Type 2. Images 3. Basic Information 4. Additional Details 5. Previ…" at bounding box center [189, 74] width 378 height 267
click at [234, 158] on textarea "The LTC 9000 quad insert mattress 6" FTB complete with incontinent cover includ…" at bounding box center [189, 157] width 324 height 57
paste textarea "The LTC 9000 quad insert mattress 6" FTB complete with incontinent cover includ…"
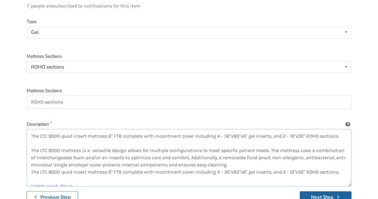
click at [30, 166] on textarea "The LTC 9000 quad insert mattress 6" FTB complete with incontinent cover includ…" at bounding box center [189, 157] width 324 height 57
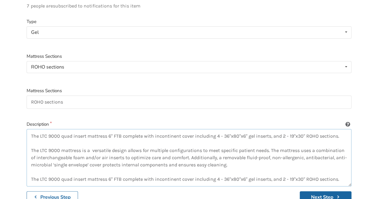
drag, startPoint x: 343, startPoint y: 130, endPoint x: 28, endPoint y: 126, distance: 314.7
click at [28, 129] on textarea "The LTC 9000 quad insert mattress 6" FTB complete with incontinent cover includ…" at bounding box center [189, 157] width 324 height 57
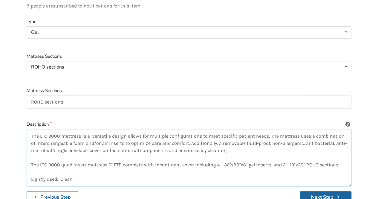
click at [229, 157] on textarea "The LTC 9000 mattress is a versatile design allows for multiple configurations …" at bounding box center [189, 157] width 324 height 57
click at [233, 157] on textarea "The LTC 9000 mattress is a versatile design allows for multiple configurations …" at bounding box center [189, 157] width 324 height 57
click at [241, 157] on textarea "The LTC 9000 mattress is a versatile design allows for multiple configurations …" at bounding box center [189, 157] width 324 height 57
click at [244, 159] on textarea "The LTC 9000 mattress is a versatile design allows for multiple configurations …" at bounding box center [189, 157] width 324 height 57
click at [298, 159] on textarea "The LTC 9000 mattress is a versatile design allows for multiple configurations …" at bounding box center [189, 157] width 324 height 57
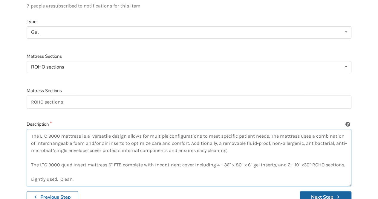
click at [302, 157] on textarea "The LTC 9000 mattress is a versatile design allows for multiple configurations …" at bounding box center [189, 157] width 324 height 57
click at [307, 164] on textarea "The LTC 9000 mattress is a versatile design allows for multiple configurations …" at bounding box center [189, 157] width 324 height 57
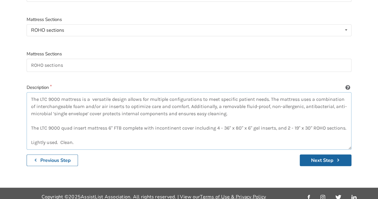
scroll to position [135, 0]
drag, startPoint x: 76, startPoint y: 136, endPoint x: 60, endPoint y: 136, distance: 16.7
click at [60, 136] on textarea "The LTC 9000 mattress is a versatile design allows for multiple configurations …" at bounding box center [189, 120] width 324 height 57
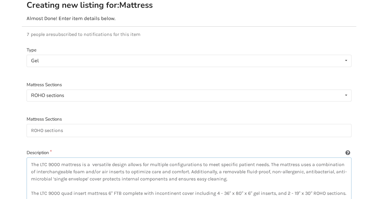
scroll to position [45, 0]
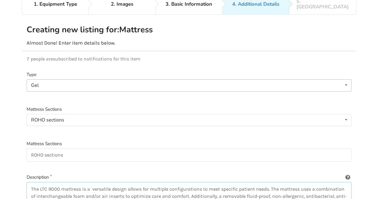
type textarea "The LTC 9000 mattress is a versatile design allows for multiple configurations …"
click at [346, 79] on icon at bounding box center [345, 84] width 9 height 11
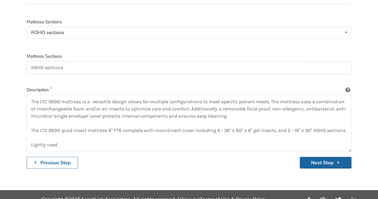
scroll to position [135, 0]
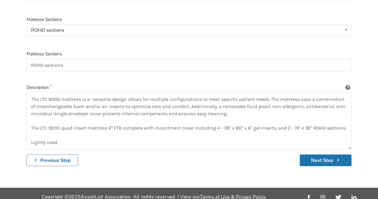
click at [316, 154] on button "Next Step" at bounding box center [325, 160] width 52 height 12
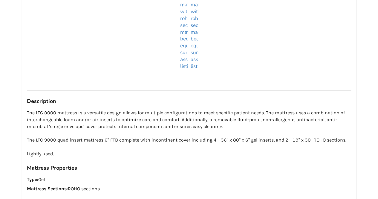
scroll to position [418, 0]
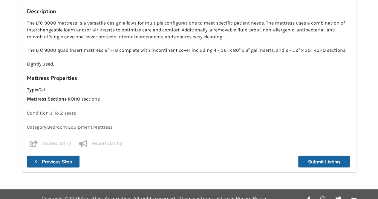
click at [56, 155] on button "Previous Step" at bounding box center [53, 161] width 53 height 12
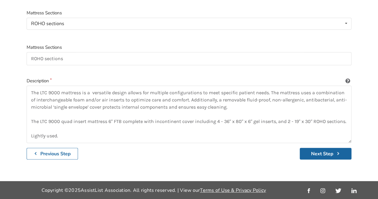
scroll to position [135, 0]
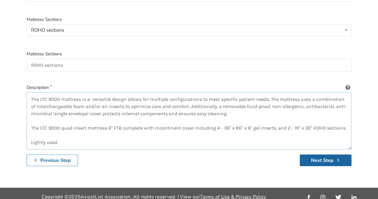
click at [231, 107] on textarea "The LTC 9000 mattress is a versatile design allows for multiple configurations …" at bounding box center [189, 120] width 324 height 57
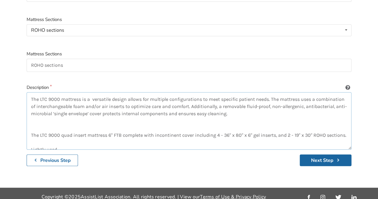
paste textarea "Pressure Distribution The optimum choice for individuals at risk of pressure so…"
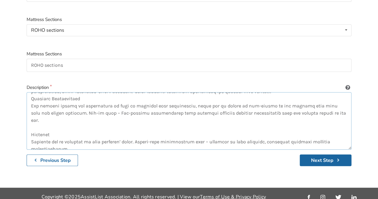
scroll to position [0, 0]
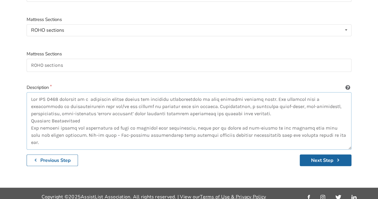
click at [40, 93] on textarea at bounding box center [189, 120] width 324 height 57
click at [31, 114] on textarea at bounding box center [189, 120] width 324 height 57
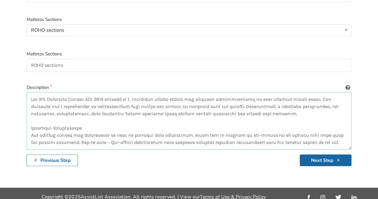
click at [306, 107] on textarea at bounding box center [189, 120] width 324 height 57
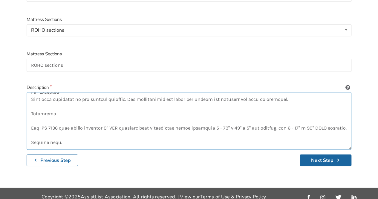
scroll to position [149, 0]
drag, startPoint x: 55, startPoint y: 101, endPoint x: 26, endPoint y: 102, distance: 29.3
click at [26, 102] on div "Type Gel Foam Gel Low Air loss Alternating presure Air Mattress Sections ROHO s…" at bounding box center [189, 74] width 334 height 194
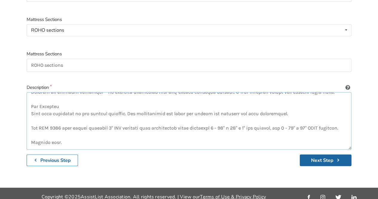
scroll to position [136, 0]
click at [30, 113] on textarea at bounding box center [189, 120] width 324 height 57
click at [98, 106] on textarea at bounding box center [189, 120] width 324 height 57
click at [31, 136] on textarea at bounding box center [189, 120] width 324 height 57
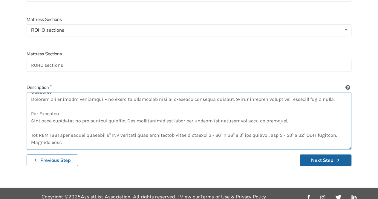
scroll to position [122, 0]
click at [31, 127] on textarea at bounding box center [189, 120] width 324 height 57
click at [118, 139] on textarea at bounding box center [189, 120] width 324 height 57
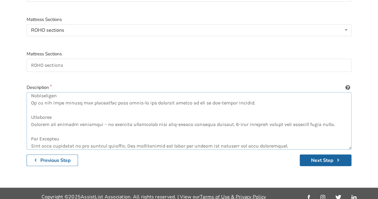
scroll to position [119, 0]
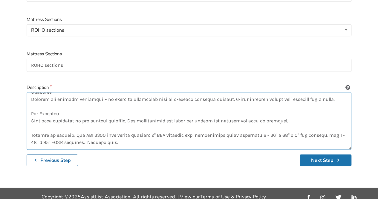
type textarea "The HME Signature Series LTC 9000 mattress is a versatile design allows for mul…"
click at [314, 154] on button "Next Step" at bounding box center [325, 160] width 52 height 12
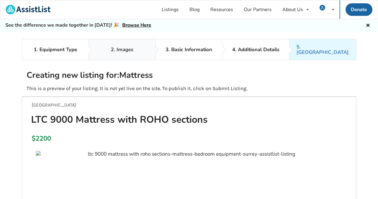
click at [128, 47] on div "2. Images" at bounding box center [122, 49] width 22 height 5
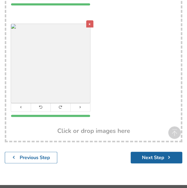
scroll to position [687, 0]
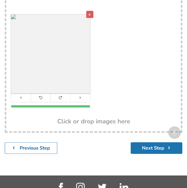
click at [149, 146] on button "Next Step" at bounding box center [157, 148] width 52 height 12
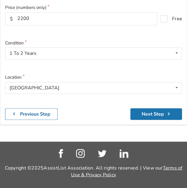
click at [152, 114] on button "Next Step" at bounding box center [156, 114] width 52 height 12
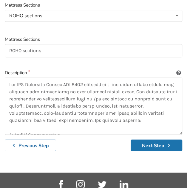
click at [150, 144] on button "Next Step" at bounding box center [157, 146] width 52 height 12
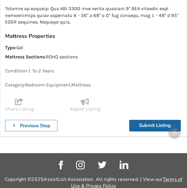
scroll to position [573, 0]
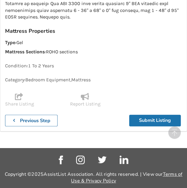
click at [141, 115] on button "Submit Listing" at bounding box center [155, 121] width 52 height 12
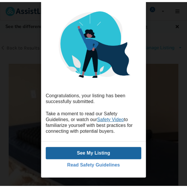
scroll to position [44, 0]
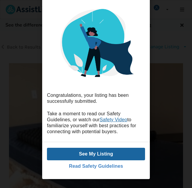
click at [89, 152] on button "See My Listing" at bounding box center [96, 154] width 98 height 13
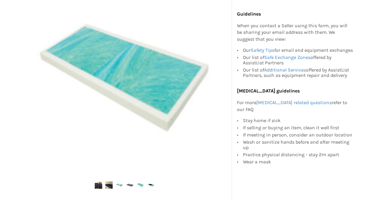
scroll to position [167, 0]
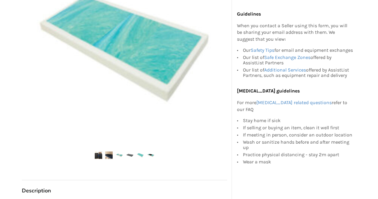
click at [109, 154] on img at bounding box center [108, 154] width 7 height 7
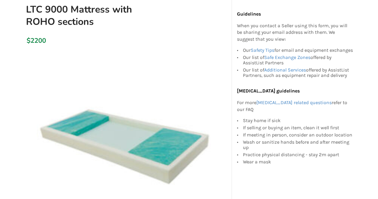
scroll to position [30, 0]
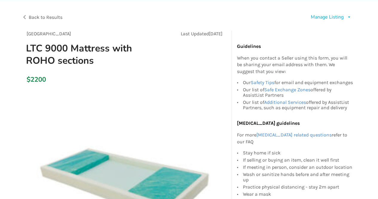
click at [51, 17] on span "Back to Results" at bounding box center [46, 17] width 34 height 6
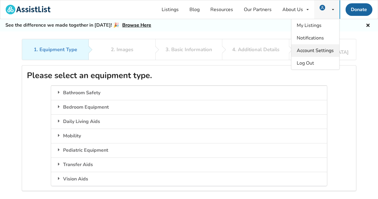
click at [316, 50] on span "Account Settings" at bounding box center [314, 50] width 37 height 7
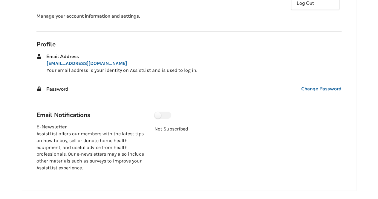
scroll to position [79, 0]
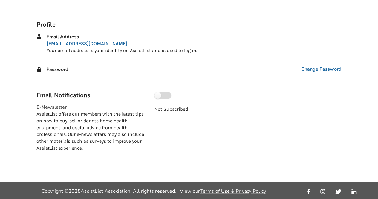
drag, startPoint x: 159, startPoint y: 95, endPoint x: 177, endPoint y: 96, distance: 17.6
click at [177, 96] on div at bounding box center [247, 96] width 187 height 9
click at [160, 95] on label at bounding box center [162, 95] width 17 height 7
checkbox input "true"
click at [229, 123] on div "Subscribed" at bounding box center [248, 122] width 196 height 60
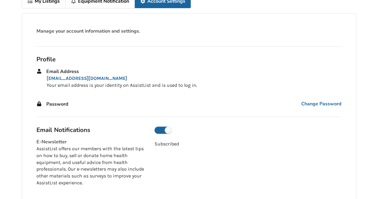
scroll to position [0, 0]
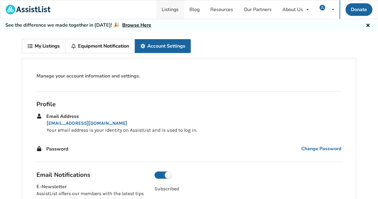
click at [169, 9] on link "Listings" at bounding box center [170, 9] width 28 height 19
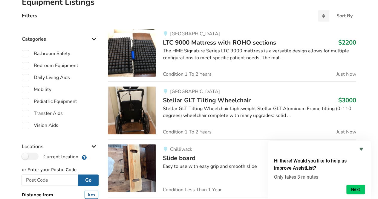
scroll to position [135, 0]
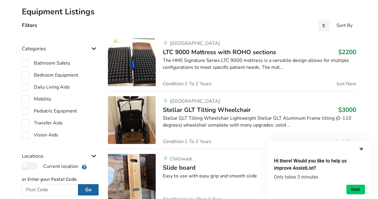
click at [192, 59] on div "The HME Signature Series LTC 9000 mattress is a versatile design allows for mul…" at bounding box center [259, 64] width 193 height 14
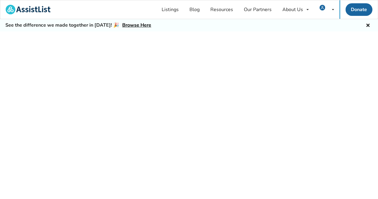
click at [192, 59] on div at bounding box center [189, 121] width 378 height 181
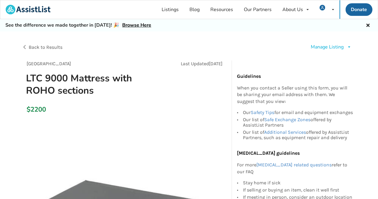
click at [41, 45] on span "Back to Results" at bounding box center [46, 47] width 34 height 6
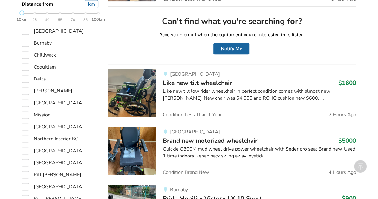
scroll to position [344, 0]
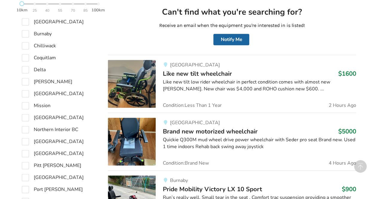
click at [181, 72] on span "Like new tilt wheelchair" at bounding box center [197, 73] width 69 height 8
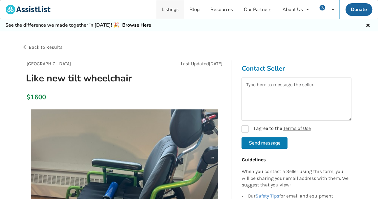
click at [168, 8] on link "Listings" at bounding box center [170, 9] width 28 height 19
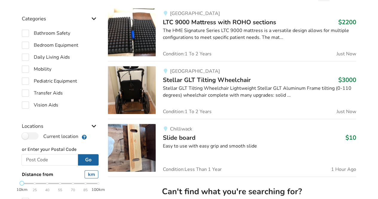
scroll to position [194, 0]
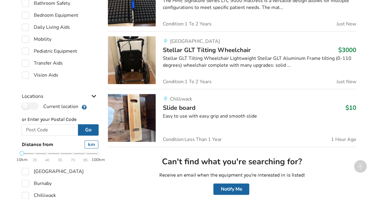
click at [213, 48] on span "Stellar GLT Tilting Wheelchair" at bounding box center [207, 50] width 88 height 8
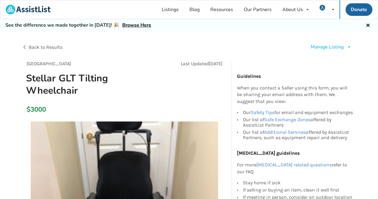
click at [323, 44] on div "Manage Listing" at bounding box center [326, 47] width 33 height 7
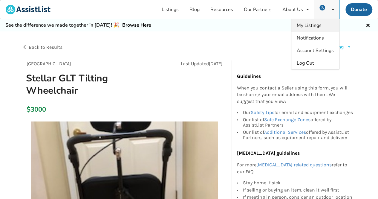
click at [316, 23] on span "My Listings" at bounding box center [308, 25] width 25 height 7
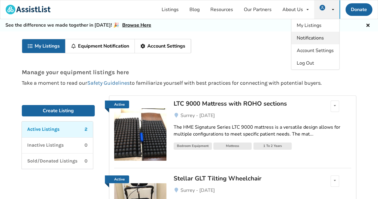
click at [309, 37] on span "Notifications" at bounding box center [309, 38] width 27 height 7
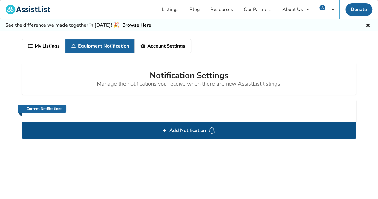
click at [190, 128] on span "Add Notification" at bounding box center [187, 130] width 41 height 10
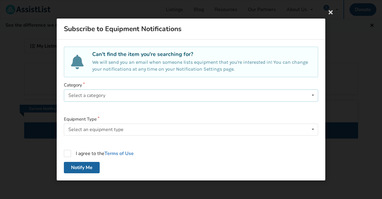
click at [313, 95] on icon at bounding box center [313, 95] width 9 height 11
click at [340, 77] on div "Subscribe to Equipment Notifications Can't find the item you're searching for? …" at bounding box center [191, 99] width 382 height 199
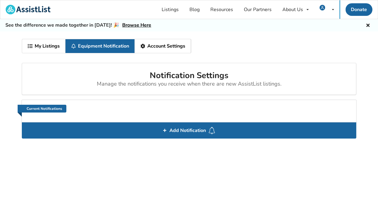
click at [160, 45] on link "Account Settings" at bounding box center [163, 46] width 56 height 14
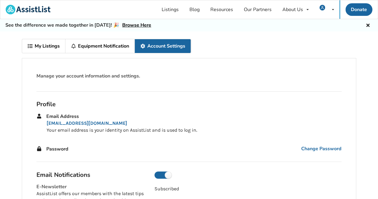
click at [113, 43] on link "Equipment Notification" at bounding box center [99, 46] width 69 height 14
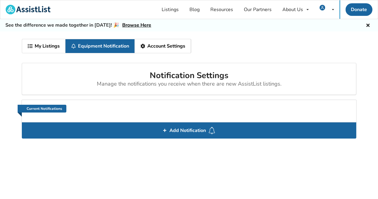
click at [42, 44] on link "My Listings" at bounding box center [43, 46] width 43 height 14
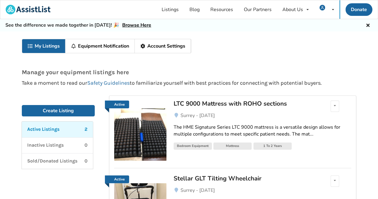
click at [162, 45] on link "Account Settings" at bounding box center [163, 46] width 56 height 14
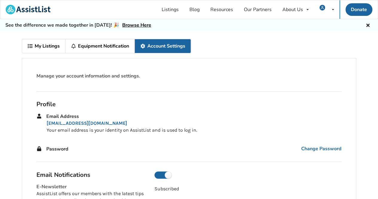
click at [86, 43] on link "Equipment Notification" at bounding box center [99, 46] width 69 height 14
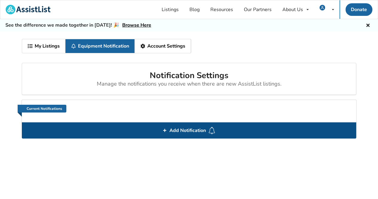
click at [180, 128] on span "Add Notification" at bounding box center [187, 130] width 41 height 10
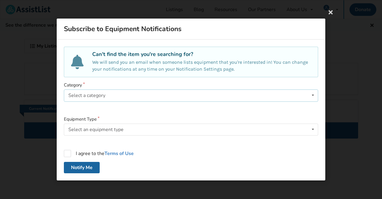
click at [314, 93] on icon at bounding box center [313, 95] width 9 height 11
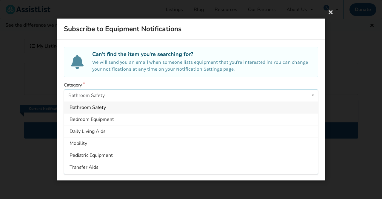
click at [358, 41] on div "Subscribe to Equipment Notifications Can't find the item you're searching for? …" at bounding box center [191, 99] width 382 height 199
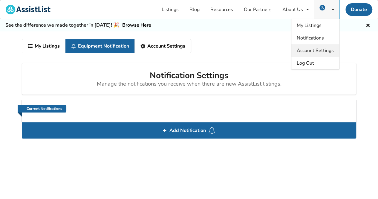
click at [319, 50] on span "Account Settings" at bounding box center [314, 50] width 37 height 7
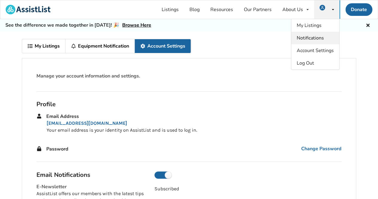
click at [307, 37] on span "Notifications" at bounding box center [309, 38] width 27 height 7
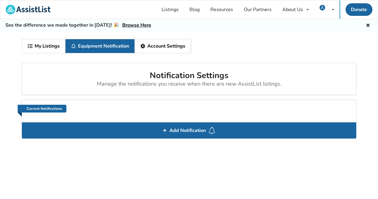
click at [50, 43] on link "My Listings" at bounding box center [43, 46] width 43 height 14
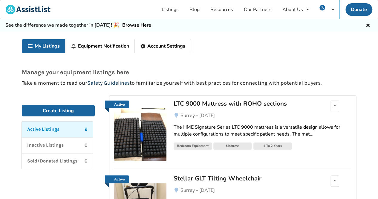
click at [109, 81] on link "Safety Guidelines" at bounding box center [108, 82] width 42 height 7
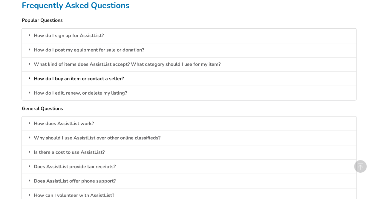
click at [94, 76] on div "How do I buy an item or contact a seller?" at bounding box center [189, 78] width 334 height 14
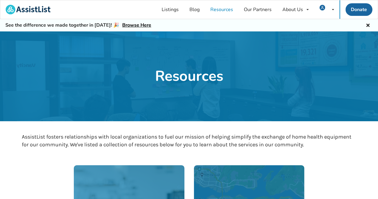
drag, startPoint x: 337, startPoint y: 161, endPoint x: 322, endPoint y: 116, distance: 47.4
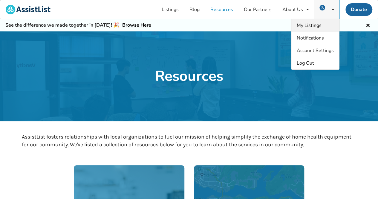
click at [314, 25] on span "My Listings" at bounding box center [308, 25] width 25 height 7
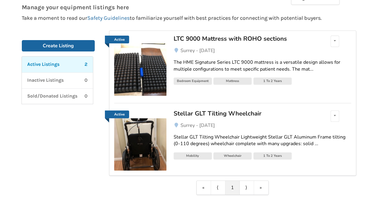
scroll to position [88, 0]
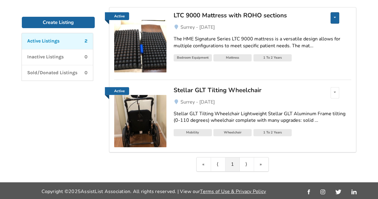
click at [336, 16] on div "Edit listing Renew listing Mark as Sold Delete listing" at bounding box center [334, 17] width 9 height 11
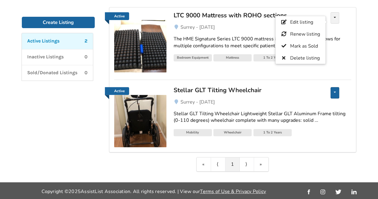
click at [334, 90] on icon at bounding box center [334, 92] width 2 height 4
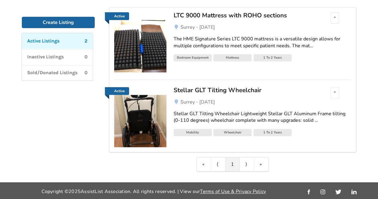
click at [371, 111] on div "My Listings Equipment Notification Account Settings Manage your equipment listi…" at bounding box center [189, 62] width 378 height 239
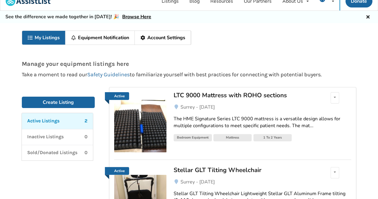
scroll to position [0, 0]
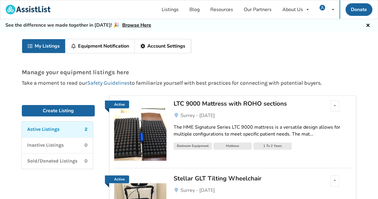
click at [359, 53] on div "Manage your equipment listings here Take a moment to read our Safety Guidelines…" at bounding box center [189, 71] width 348 height 37
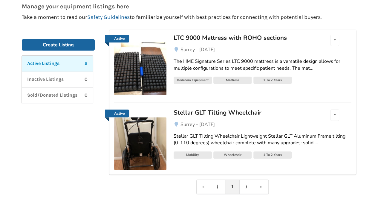
scroll to position [88, 0]
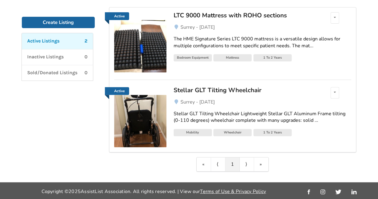
click at [211, 88] on div "Stellar GLT Tilting Wheelchair" at bounding box center [242, 90] width 139 height 8
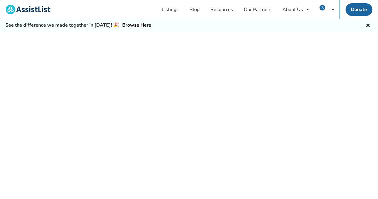
click at [211, 88] on div at bounding box center [189, 121] width 378 height 181
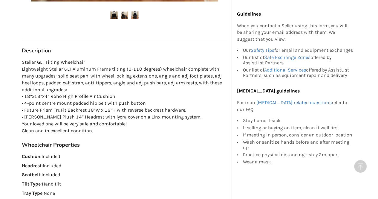
scroll to position [358, 0]
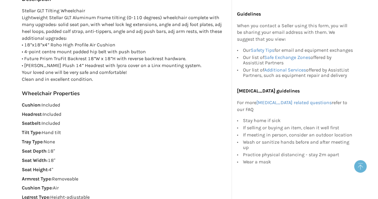
click at [361, 167] on circle at bounding box center [360, 166] width 13 height 13
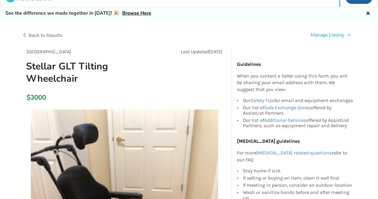
scroll to position [0, 0]
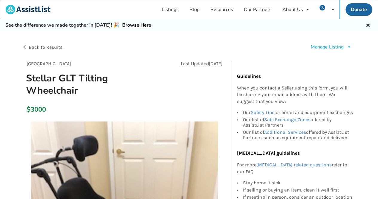
click at [337, 47] on div "Manage Listing" at bounding box center [326, 47] width 33 height 7
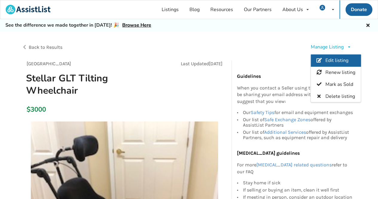
click at [335, 59] on span "Edit listing" at bounding box center [336, 60] width 23 height 7
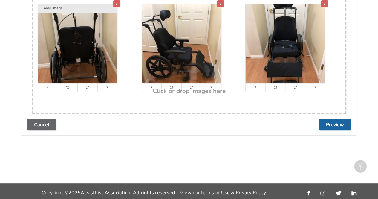
scroll to position [1146, 0]
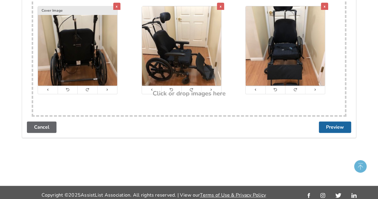
drag, startPoint x: 359, startPoint y: 165, endPoint x: 357, endPoint y: 157, distance: 8.0
click at [359, 165] on circle at bounding box center [360, 166] width 13 height 13
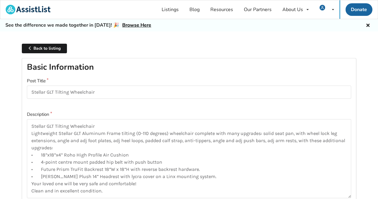
scroll to position [0, 0]
click at [34, 48] on link "Back to listing" at bounding box center [44, 49] width 45 height 10
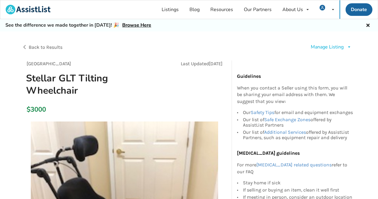
click at [41, 46] on span "Back to Results" at bounding box center [46, 47] width 34 height 6
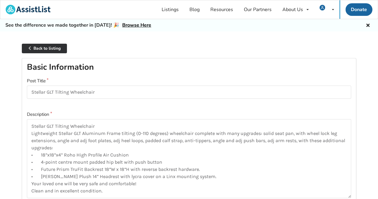
click at [32, 47] on link "Back to listing" at bounding box center [44, 49] width 45 height 10
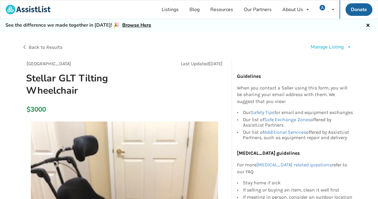
click at [348, 46] on icon at bounding box center [349, 47] width 4 height 4
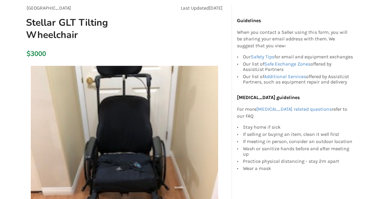
scroll to position [60, 0]
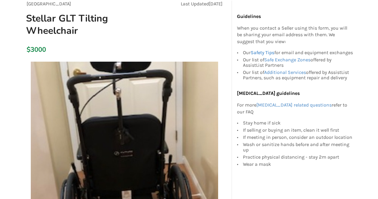
click at [259, 50] on link "Safety Tips" at bounding box center [262, 53] width 24 height 6
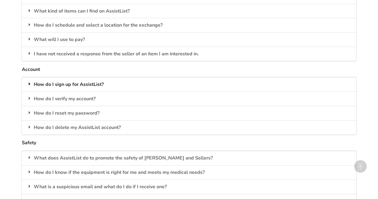
scroll to position [847, 0]
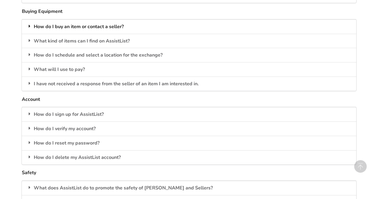
click at [95, 23] on div "How do I buy an item or contact a seller?" at bounding box center [189, 26] width 334 height 14
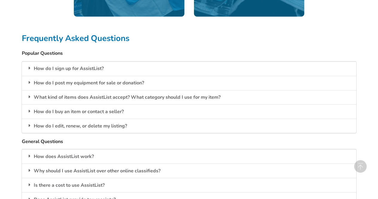
scroll to position [399, 0]
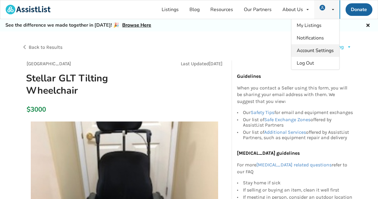
click at [326, 49] on span "Account Settings" at bounding box center [314, 50] width 37 height 7
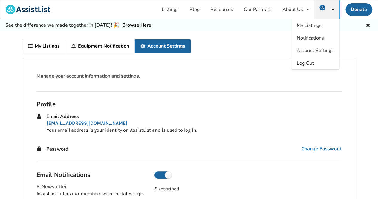
click at [340, 80] on div "Manage your account information and settings." at bounding box center [189, 77] width 314 height 9
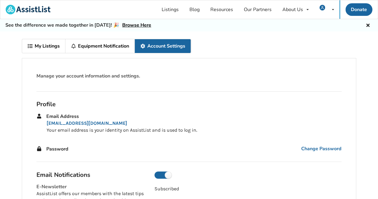
click at [101, 45] on link "Equipment Notification" at bounding box center [99, 46] width 69 height 14
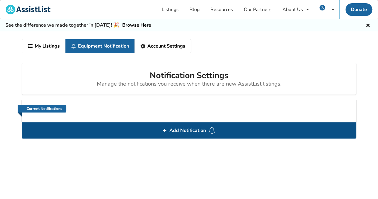
click at [179, 129] on span "Add Notification" at bounding box center [187, 130] width 41 height 10
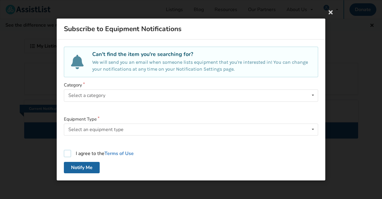
click at [65, 151] on label "I agree to the Terms of Use" at bounding box center [99, 153] width 70 height 7
checkbox input "true"
click at [315, 127] on icon at bounding box center [313, 129] width 9 height 11
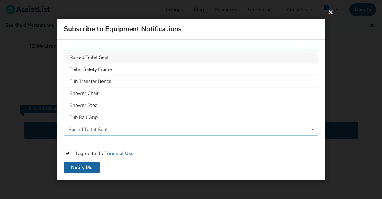
click at [176, 159] on form "Category Select a category Bathroom Safety Bedroom Equipment Daily Living Aids …" at bounding box center [191, 127] width 254 height 91
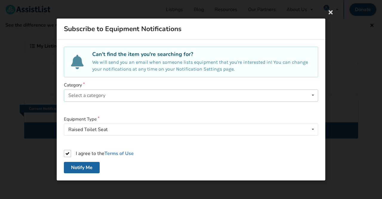
click at [313, 94] on icon at bounding box center [313, 95] width 9 height 11
click at [245, 30] on div "Subscribe to Equipment Notifications" at bounding box center [191, 29] width 269 height 21
click at [330, 12] on icon at bounding box center [330, 12] width 11 height 11
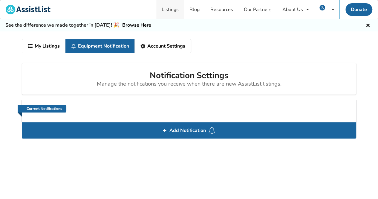
click at [174, 9] on link "Listings" at bounding box center [170, 9] width 28 height 19
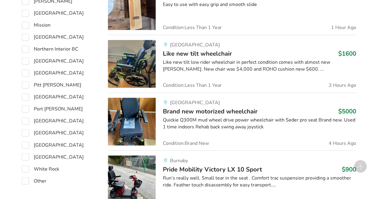
scroll to position [433, 0]
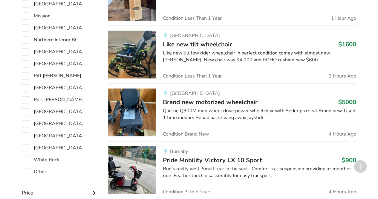
click at [183, 100] on span "Brand new motorized wheelchair" at bounding box center [210, 102] width 95 height 8
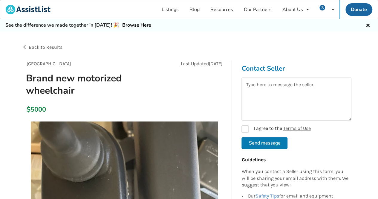
click at [48, 46] on span "Back to Results" at bounding box center [46, 47] width 34 height 6
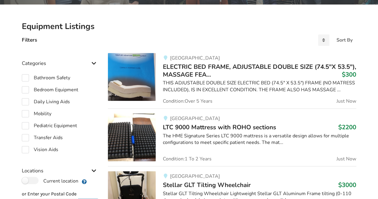
scroll to position [105, 0]
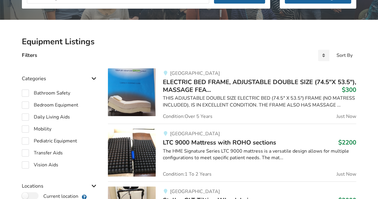
click at [183, 139] on span "LTC 9000 Mattress with ROHO sections" at bounding box center [219, 142] width 113 height 8
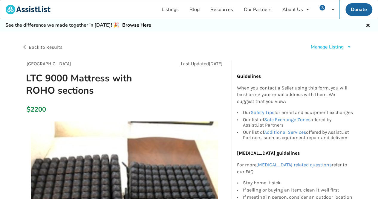
click at [348, 45] on icon at bounding box center [349, 47] width 4 height 4
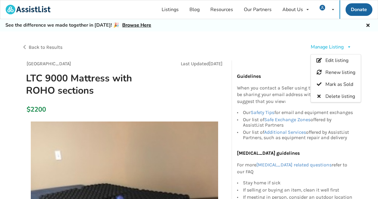
click at [273, 52] on div "Manage Listing Edit listing Renew listing Mark as Sold Delete listing" at bounding box center [272, 47] width 167 height 17
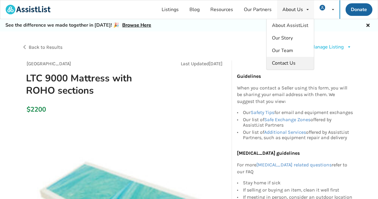
click at [283, 63] on span "Contact Us" at bounding box center [284, 63] width 24 height 7
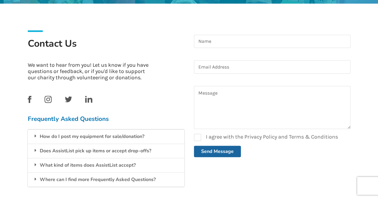
scroll to position [90, 0]
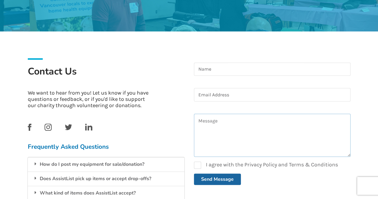
click at [197, 132] on textarea at bounding box center [272, 134] width 156 height 43
click at [220, 119] on textarea at bounding box center [272, 134] width 156 height 43
click at [199, 119] on textarea at bounding box center [272, 134] width 156 height 43
type textarea "Can't seem to get the "contact seller" box to appear on the R/H side of my post…"
click at [202, 94] on input at bounding box center [272, 94] width 156 height 13
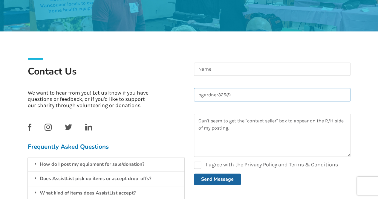
type input "pgardner325@"
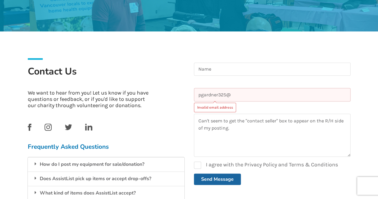
click at [237, 95] on input "pgardner325@" at bounding box center [272, 94] width 156 height 13
drag, startPoint x: 235, startPoint y: 94, endPoint x: 199, endPoint y: 98, distance: 36.3
click at [199, 98] on input "pgardner325@" at bounding box center [272, 94] width 156 height 13
click at [207, 70] on input at bounding box center [272, 68] width 156 height 13
type input "[PERSON_NAME]"
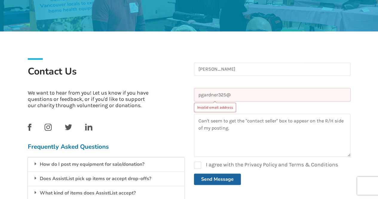
drag, startPoint x: 231, startPoint y: 95, endPoint x: 184, endPoint y: 96, distance: 46.6
click at [184, 96] on div "Contact Us We want to hear from you! Let us know if you have questions or feedb…" at bounding box center [189, 137] width 332 height 174
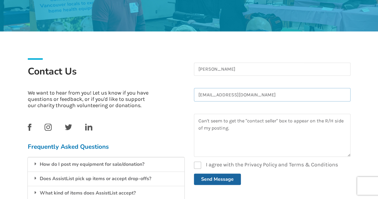
type input "[EMAIL_ADDRESS][DOMAIN_NAME]"
click at [198, 164] on label "I agree with the Privacy Policy and Terms & Conditions" at bounding box center [266, 164] width 144 height 7
checkbox input "true"
click at [205, 177] on button "Send Message" at bounding box center [217, 178] width 47 height 11
checkbox input "false"
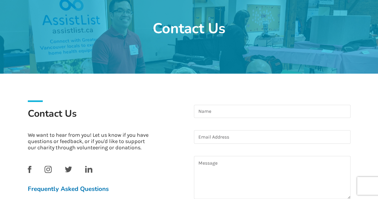
scroll to position [0, 0]
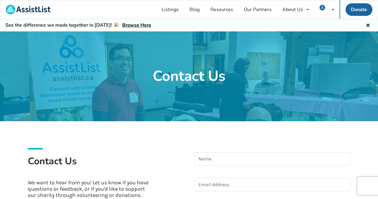
click at [299, 166] on div at bounding box center [272, 162] width 156 height 21
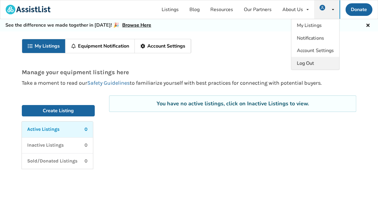
click at [307, 61] on span "Log Out" at bounding box center [304, 63] width 17 height 7
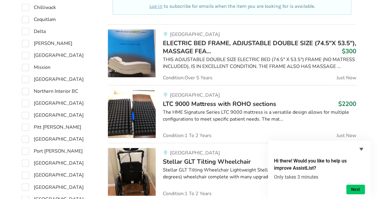
scroll to position [390, 0]
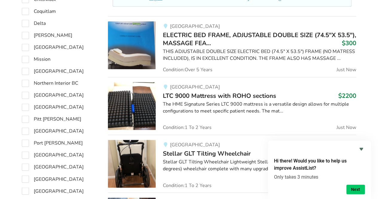
click at [147, 88] on img at bounding box center [132, 106] width 48 height 48
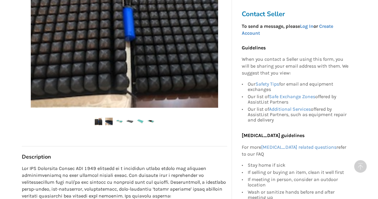
scroll to position [209, 0]
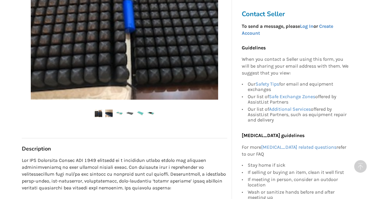
click at [110, 112] on img at bounding box center [108, 112] width 7 height 7
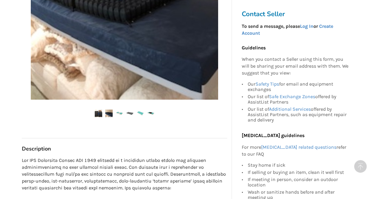
click at [129, 112] on img at bounding box center [129, 112] width 7 height 7
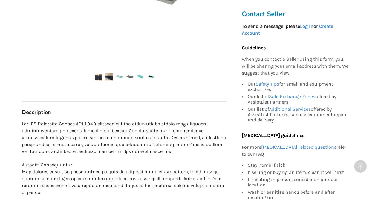
scroll to position [239, 0]
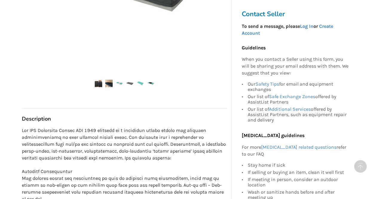
click at [107, 83] on img at bounding box center [108, 82] width 7 height 7
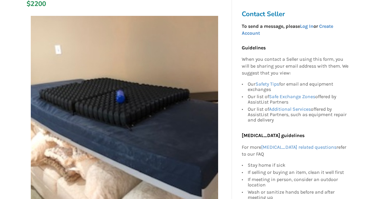
scroll to position [119, 0]
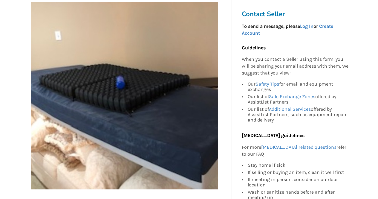
click at [190, 36] on img at bounding box center [124, 95] width 187 height 187
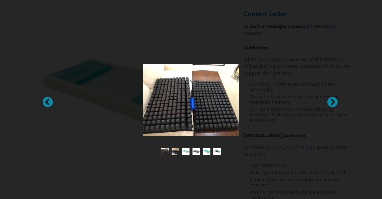
click at [218, 150] on img at bounding box center [216, 150] width 7 height 7
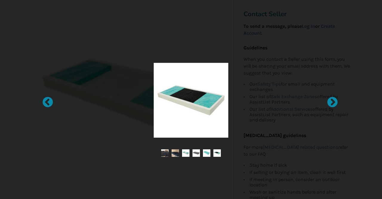
click at [190, 114] on img at bounding box center [191, 100] width 75 height 75
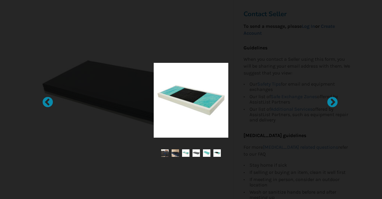
click at [182, 27] on div at bounding box center [191, 99] width 382 height 199
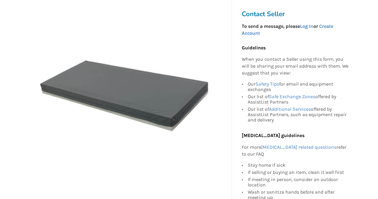
click at [147, 147] on img at bounding box center [124, 95] width 187 height 187
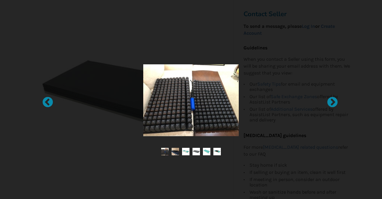
click at [196, 151] on img at bounding box center [196, 150] width 7 height 7
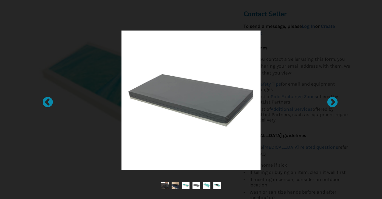
click at [175, 185] on img at bounding box center [175, 184] width 7 height 7
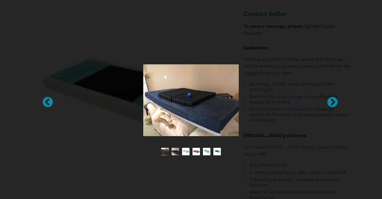
click at [185, 27] on div at bounding box center [191, 99] width 382 height 199
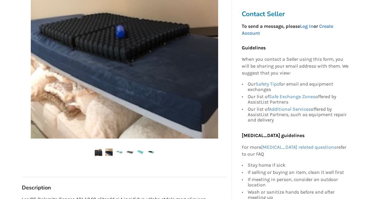
scroll to position [168, 0]
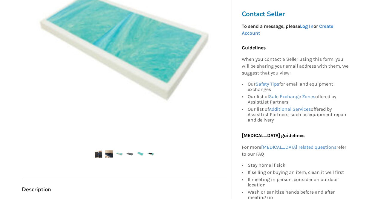
click at [307, 27] on link "Log In" at bounding box center [305, 26] width 13 height 6
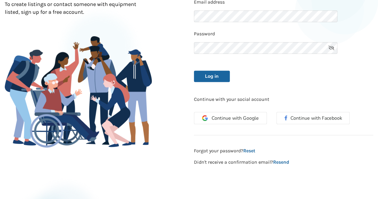
scroll to position [90, 0]
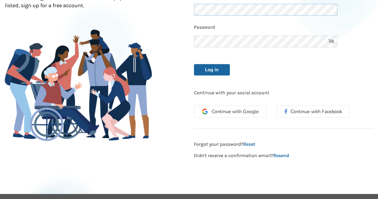
click at [168, 10] on div "Back to Home New to AssistList? Sign Up . Join Hundreds of Local Users To creat…" at bounding box center [189, 56] width 378 height 215
click at [194, 64] on button "Log in" at bounding box center [212, 69] width 36 height 11
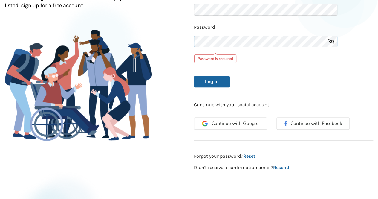
click at [194, 76] on button "Log in" at bounding box center [212, 81] width 36 height 11
click at [330, 40] on icon at bounding box center [331, 42] width 12 height 12
click at [194, 76] on button "Log in" at bounding box center [212, 81] width 36 height 11
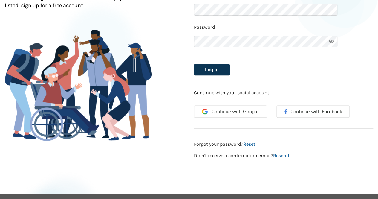
click at [210, 70] on button "Log in" at bounding box center [212, 69] width 36 height 11
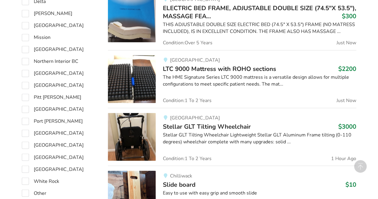
scroll to position [420, 0]
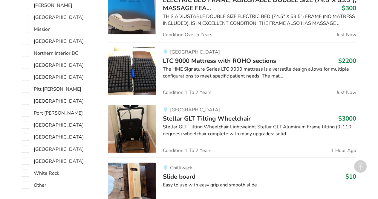
click at [183, 115] on span "Stellar GLT Tilting Wheelchair" at bounding box center [207, 118] width 88 height 8
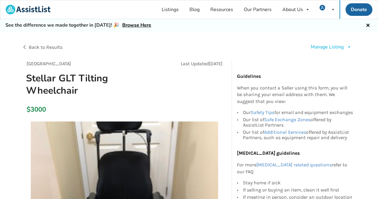
click at [261, 59] on div at bounding box center [189, 61] width 334 height 10
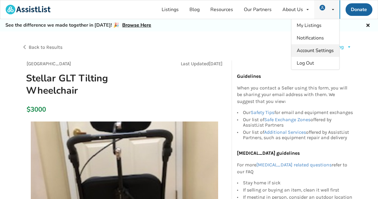
click at [307, 50] on span "Account Settings" at bounding box center [314, 50] width 37 height 7
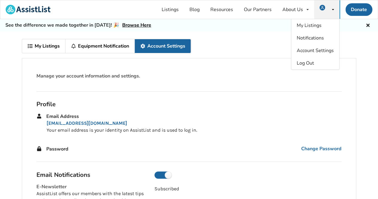
click at [101, 45] on link "Equipment Notification" at bounding box center [99, 46] width 69 height 14
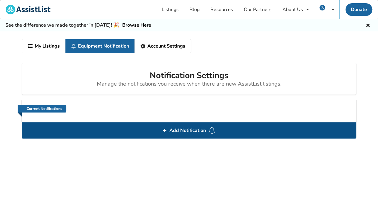
click at [179, 130] on span "Add Notification" at bounding box center [187, 130] width 41 height 10
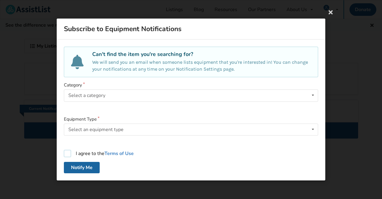
click at [69, 153] on label "I agree to the Terms of Use" at bounding box center [99, 153] width 70 height 7
checkbox input "true"
click at [313, 94] on icon at bounding box center [313, 95] width 9 height 11
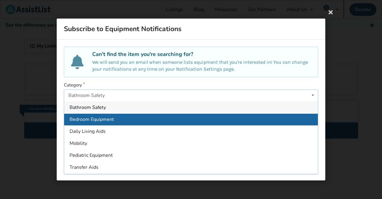
click at [84, 119] on span "Bedroom Equipment" at bounding box center [92, 119] width 44 height 7
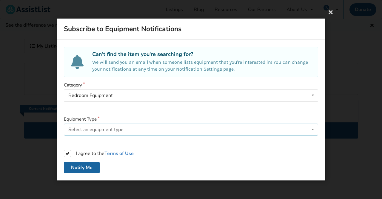
click at [312, 129] on icon at bounding box center [313, 129] width 9 height 11
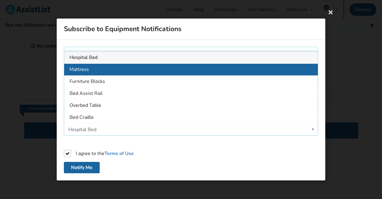
click at [88, 67] on span "Mattress" at bounding box center [79, 69] width 19 height 7
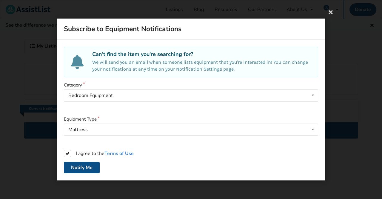
click at [81, 167] on button "Notify Me" at bounding box center [82, 166] width 36 height 11
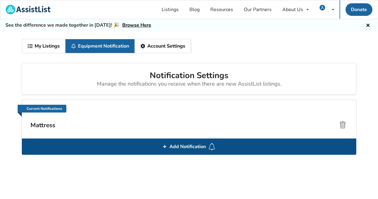
click at [182, 144] on span "Add Notification" at bounding box center [187, 146] width 41 height 10
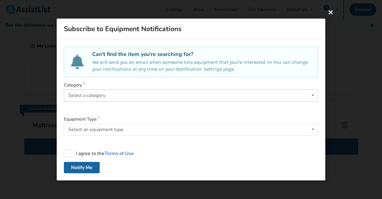
click at [313, 95] on icon at bounding box center [313, 95] width 9 height 11
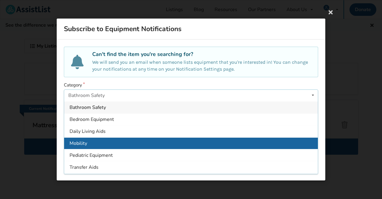
click at [78, 140] on span "Mobility" at bounding box center [79, 143] width 18 height 7
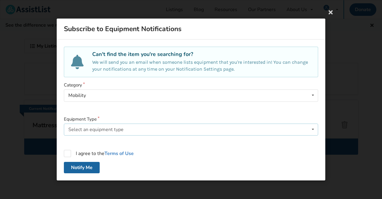
click at [313, 128] on icon at bounding box center [313, 129] width 9 height 11
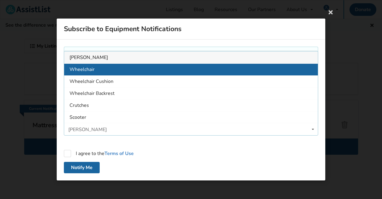
click at [76, 69] on span "Wheelchair" at bounding box center [82, 69] width 25 height 7
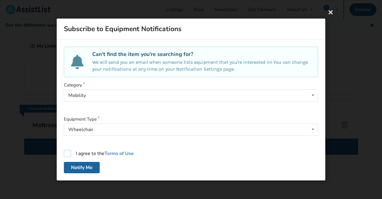
click at [67, 153] on label "I agree to the Terms of Use" at bounding box center [99, 153] width 70 height 7
checkbox input "true"
click at [80, 166] on button "Notify Me" at bounding box center [82, 166] width 36 height 11
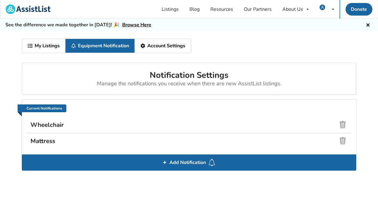
scroll to position [31, 0]
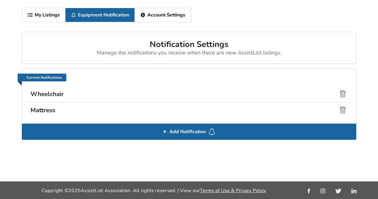
click at [359, 158] on div "My Listings Equipment Notification Account Settings Notification Settings Manag…" at bounding box center [189, 90] width 378 height 181
drag, startPoint x: 231, startPoint y: 158, endPoint x: 242, endPoint y: 140, distance: 20.8
click at [231, 158] on div "My Listings Equipment Notification Account Settings Notification Settings Manag…" at bounding box center [189, 90] width 378 height 181
click at [243, 15] on div "My Listings Equipment Notification Account Settings" at bounding box center [189, 17] width 334 height 19
click at [322, 13] on div "My Listings Equipment Notification Account Settings" at bounding box center [189, 17] width 334 height 19
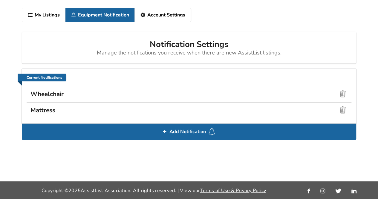
click at [42, 12] on link "My Listings" at bounding box center [43, 15] width 43 height 14
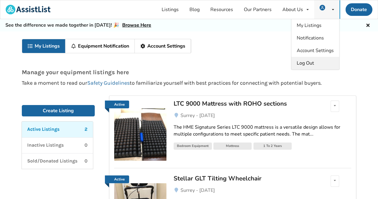
click at [309, 61] on span "Log Out" at bounding box center [304, 63] width 17 height 7
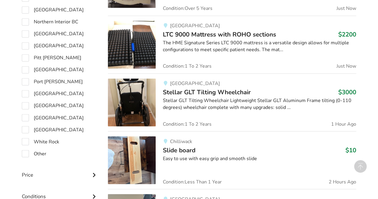
scroll to position [450, 0]
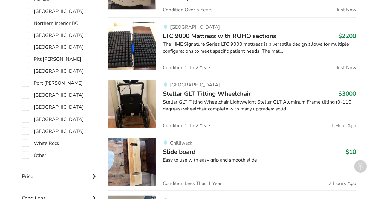
click at [136, 98] on img at bounding box center [132, 104] width 48 height 48
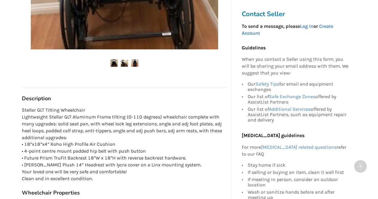
scroll to position [269, 0]
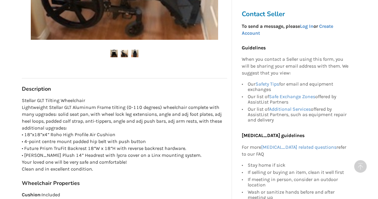
click at [121, 52] on img at bounding box center [124, 53] width 7 height 7
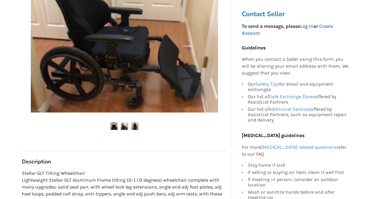
scroll to position [149, 0]
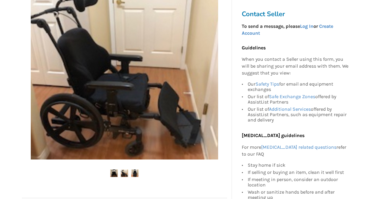
click at [136, 172] on img at bounding box center [134, 172] width 7 height 7
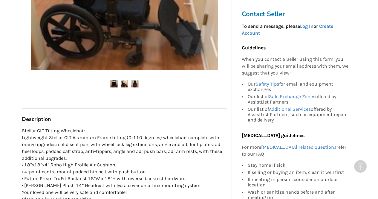
scroll to position [209, 0]
